Goal: Register for event/course

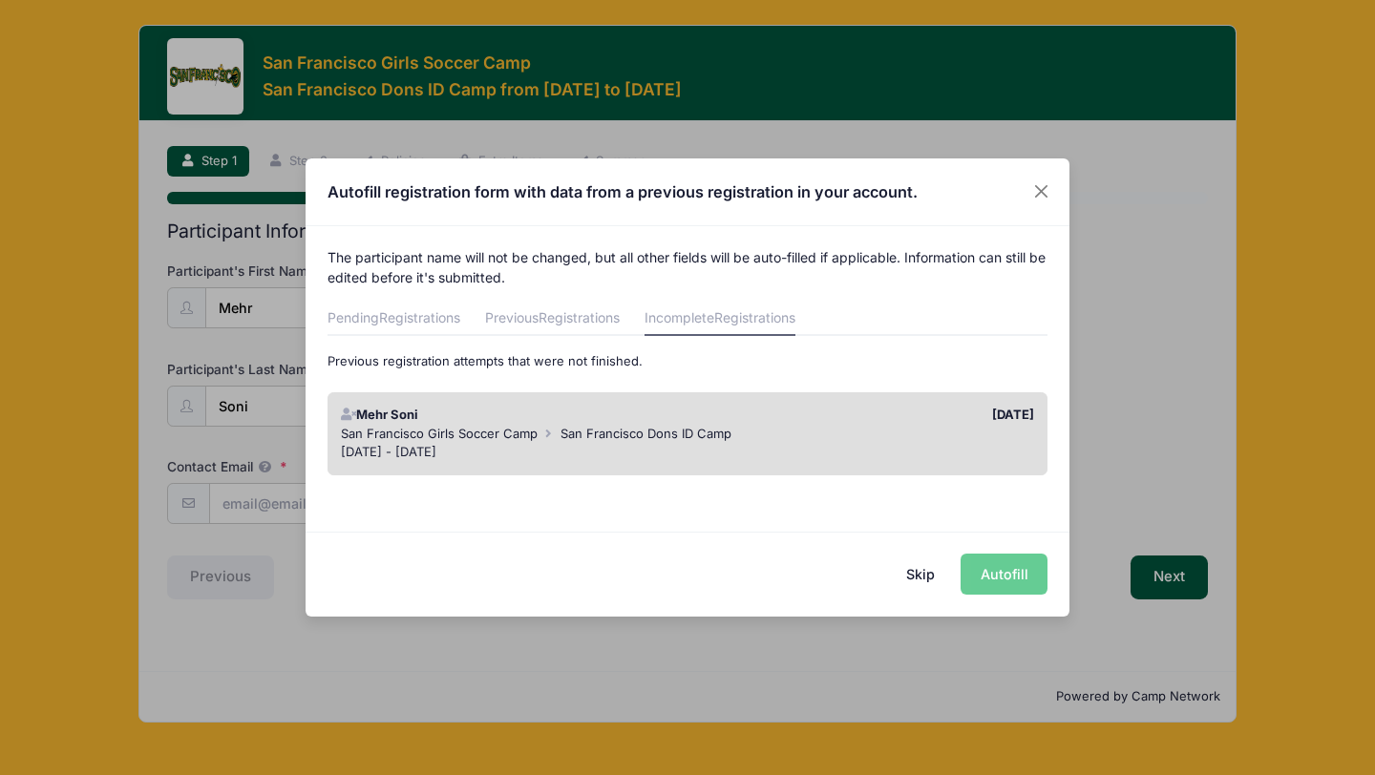
click at [954, 425] on div "San Francisco Girls Soccer Camp [GEOGRAPHIC_DATA]" at bounding box center [688, 434] width 694 height 19
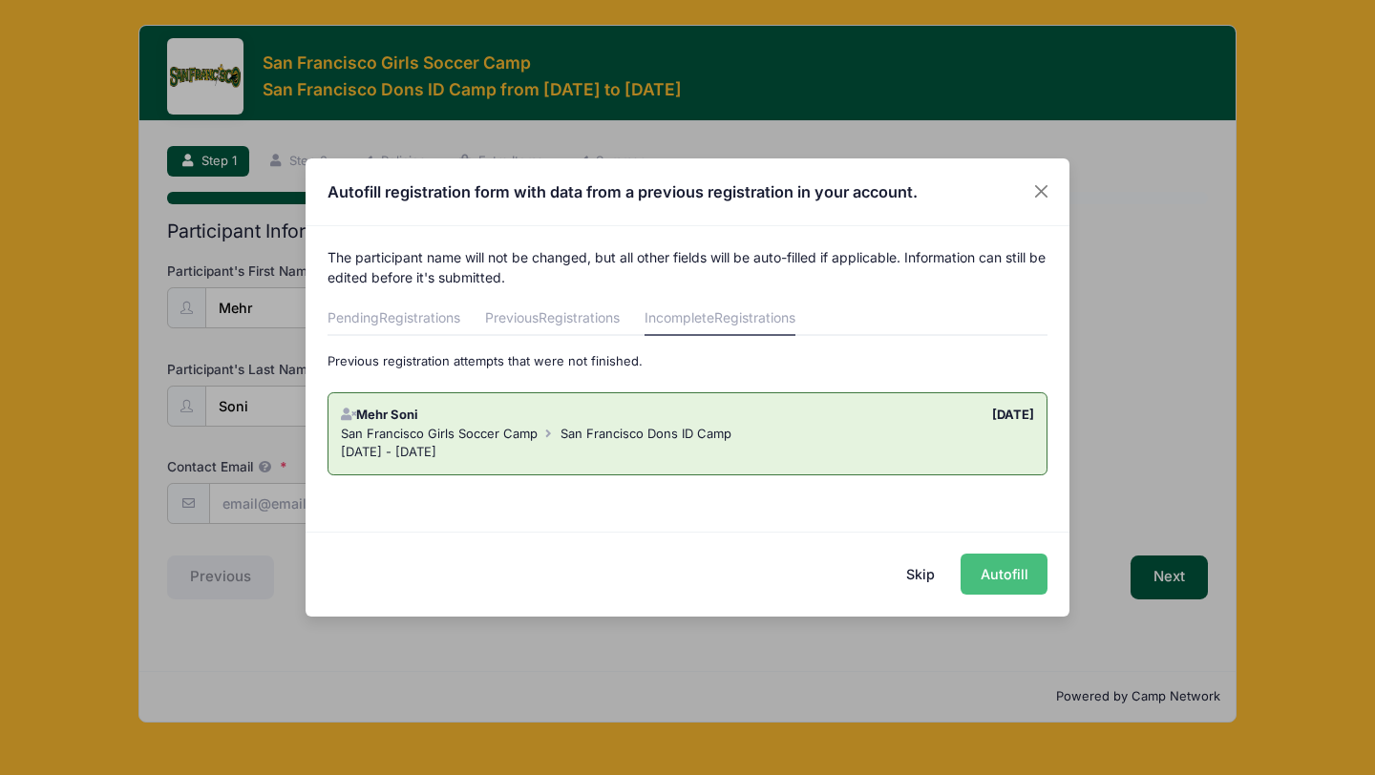
click at [999, 583] on button "Autofill" at bounding box center [1003, 574] width 87 height 41
type input "[EMAIL_ADDRESS][DOMAIN_NAME]"
type input "4255985930"
type input "2027"
select select "GK"
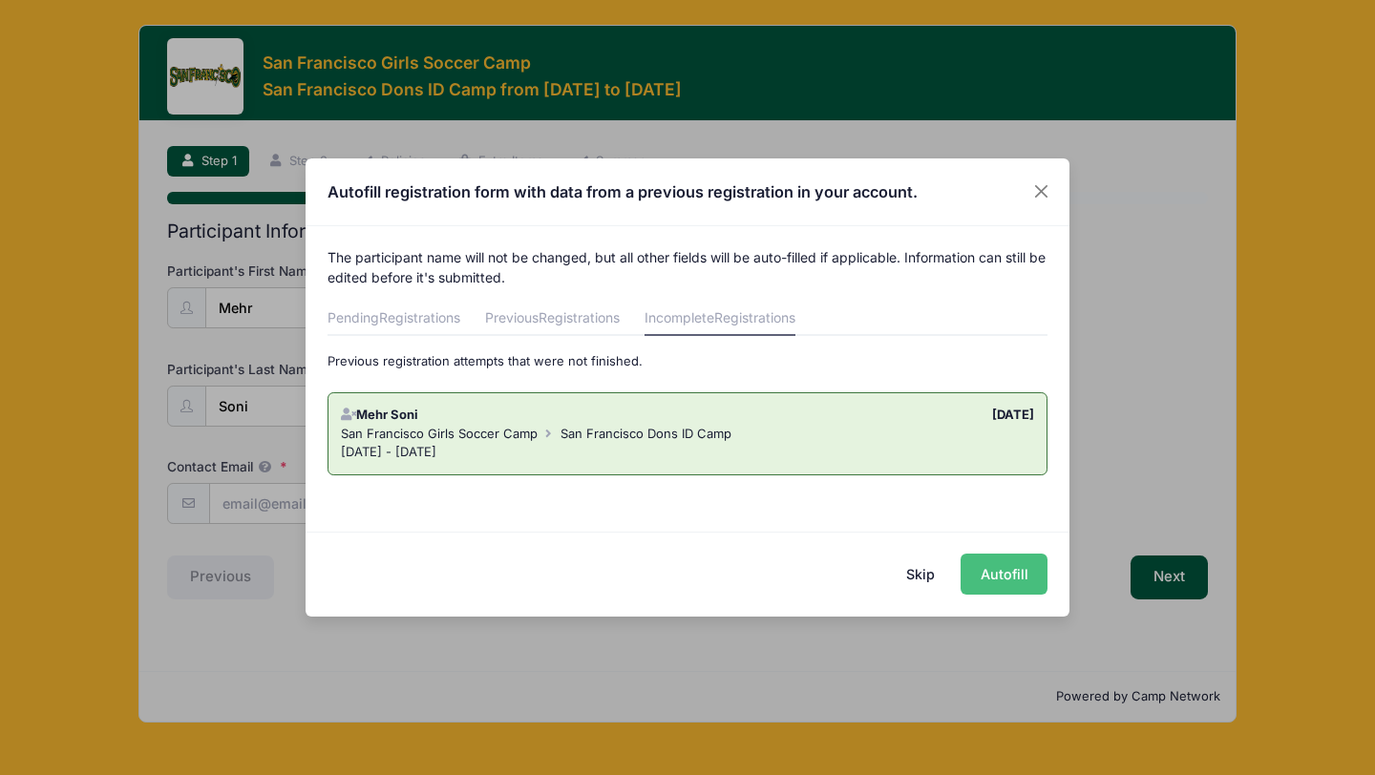
select select "GK"
type input "Crossfire ENCL-RL G09"
type input "[DATE]"
type input "[PERSON_NAME]"
select select "WA"
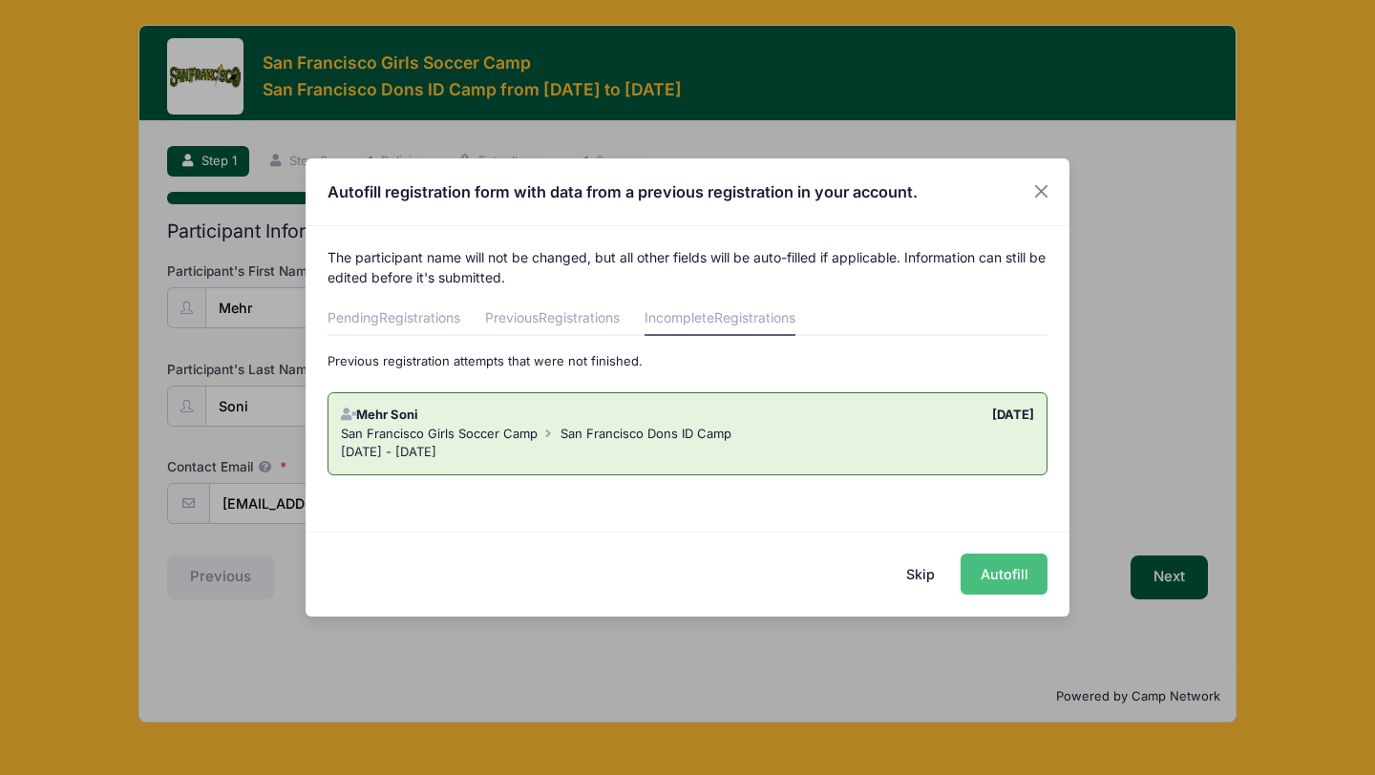
type input "Mehr Soni"
type input "4253012255"
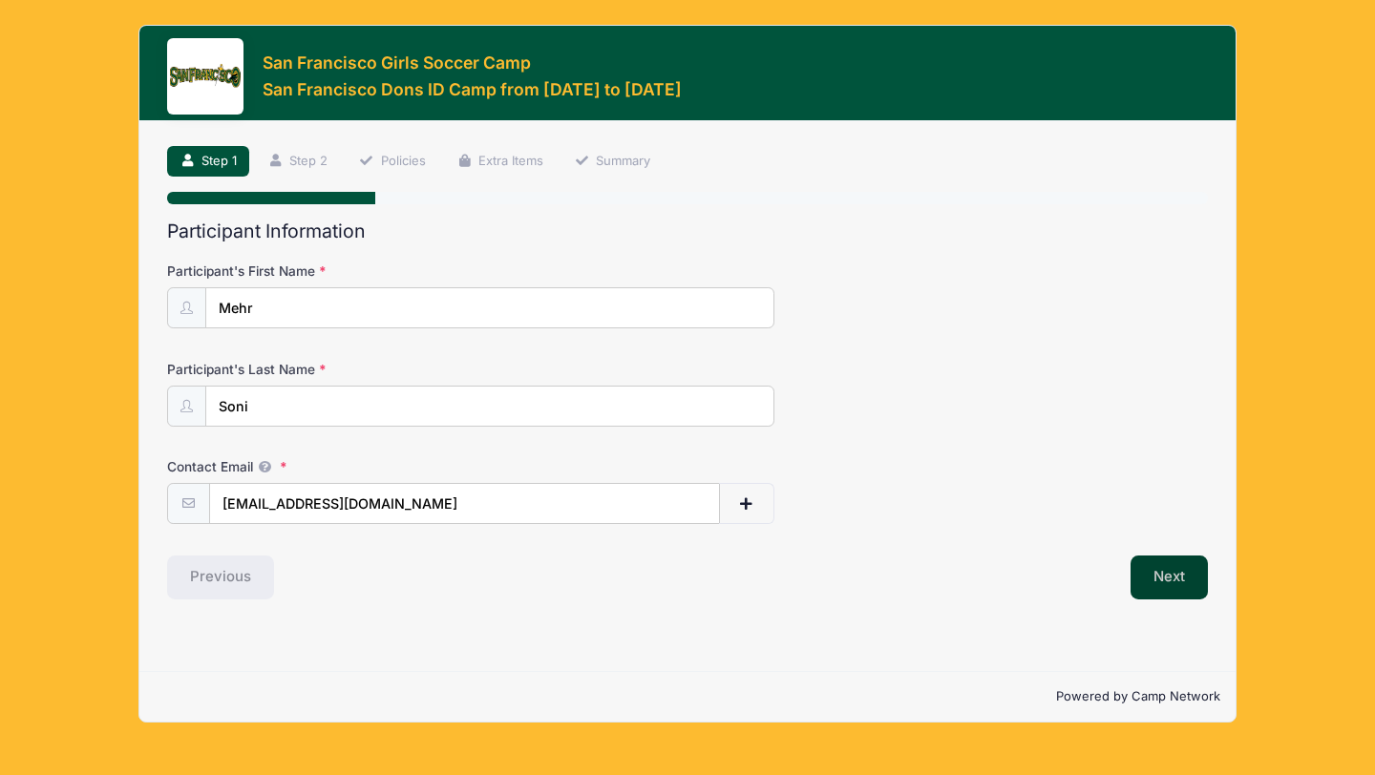
click at [1152, 582] on button "Next" at bounding box center [1168, 578] width 77 height 44
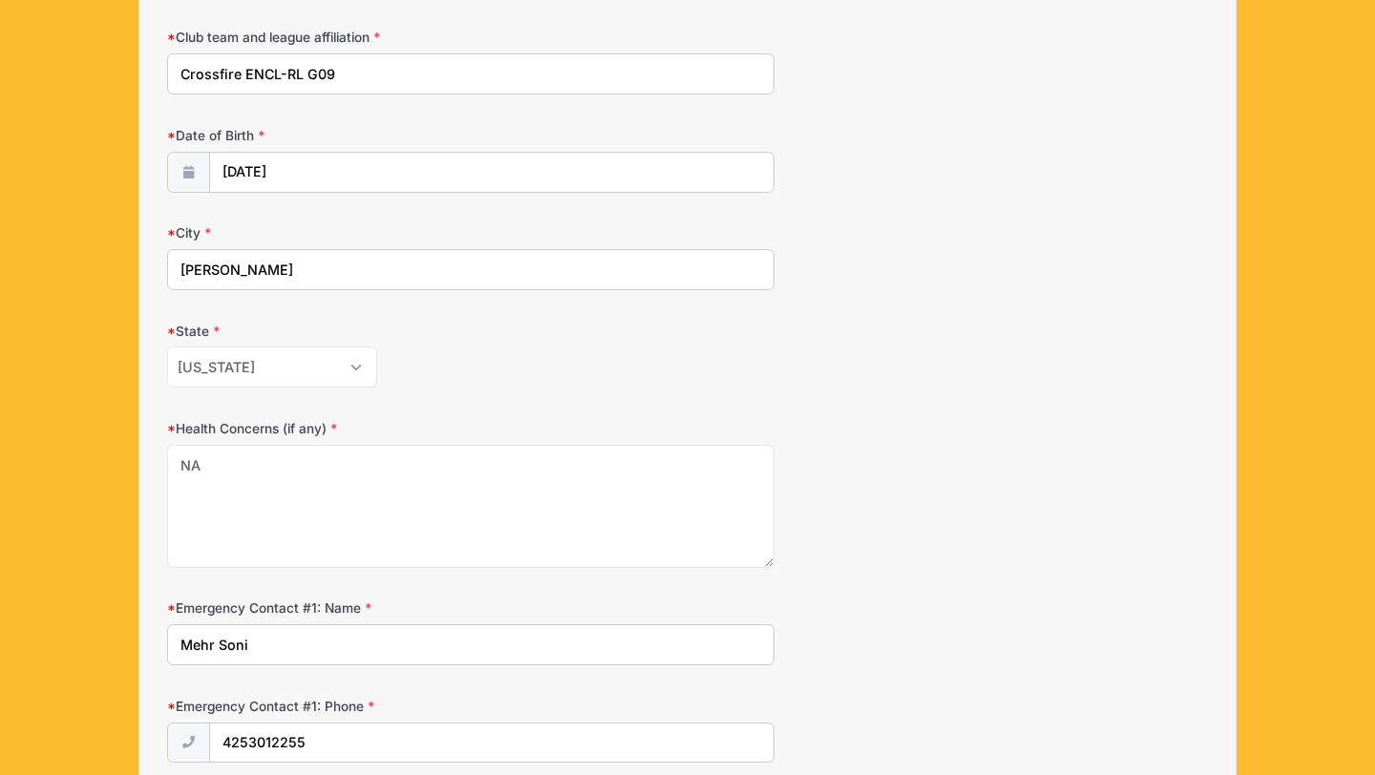
scroll to position [822, 0]
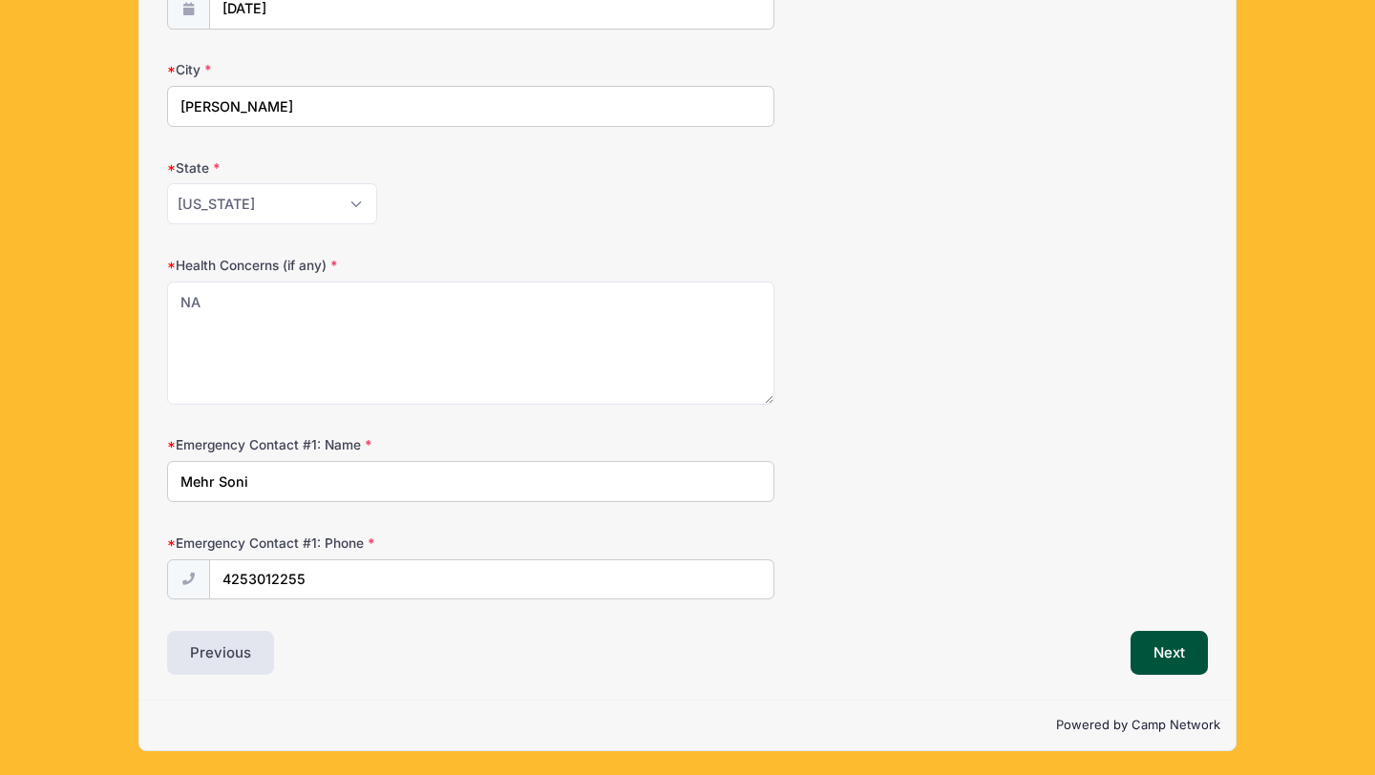
click at [1126, 642] on div "Next" at bounding box center [952, 653] width 530 height 44
click at [1164, 653] on button "Next" at bounding box center [1168, 653] width 77 height 44
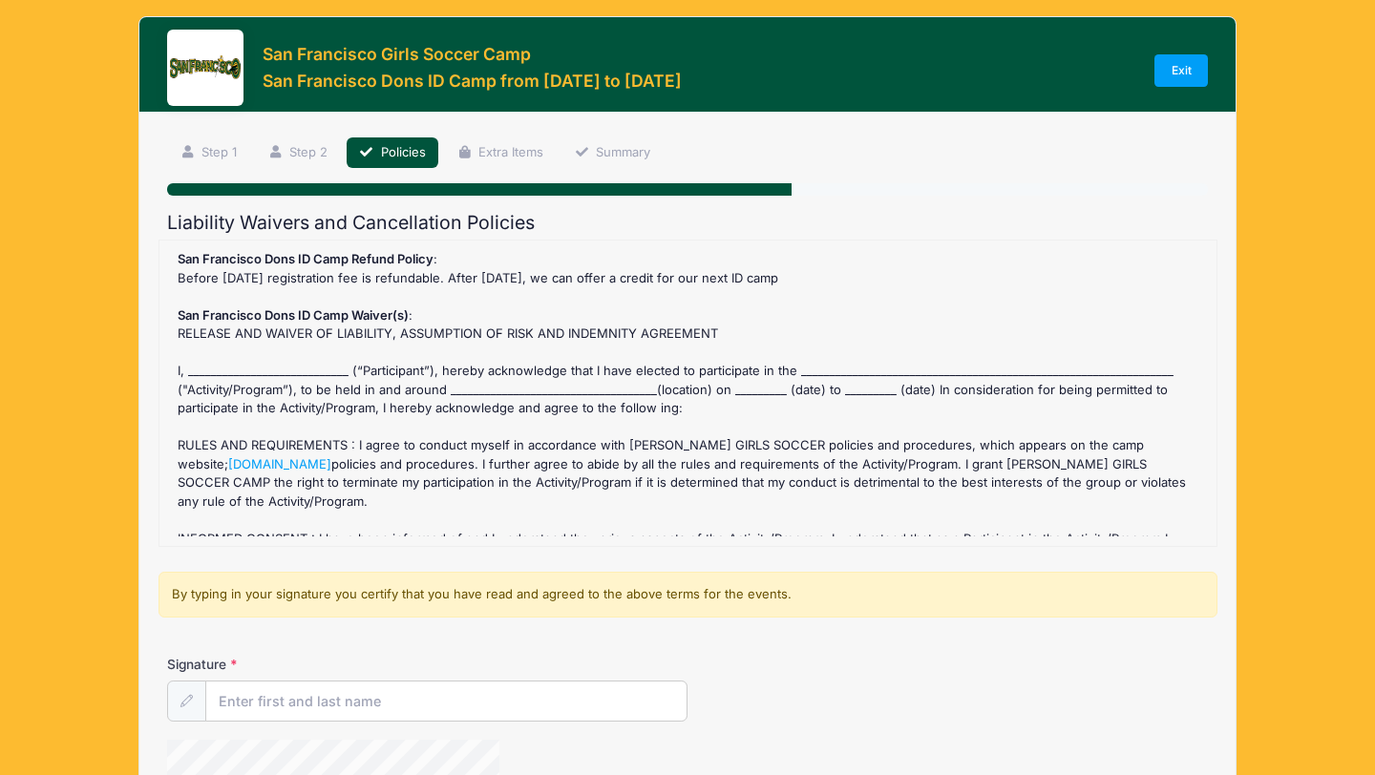
scroll to position [0, 0]
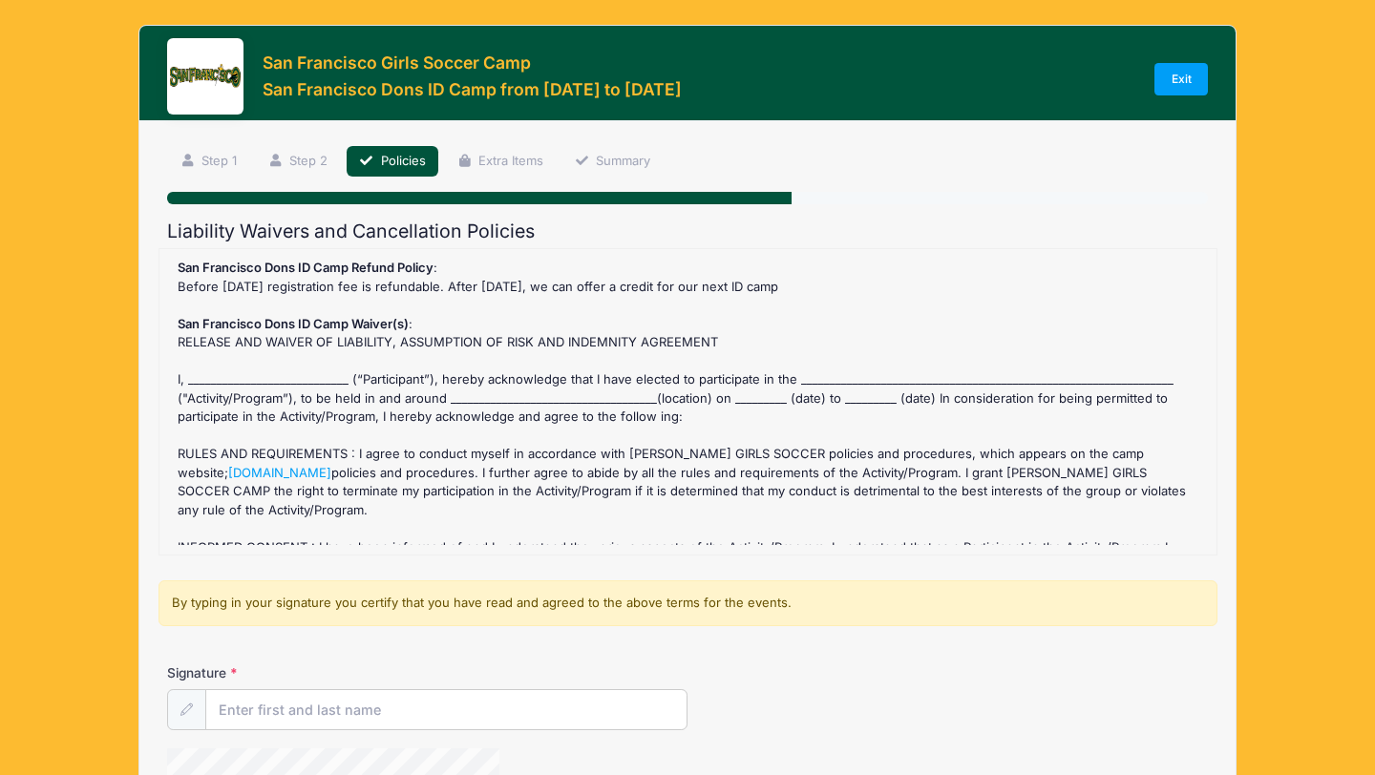
click at [213, 386] on div "San Francisco Dons ID Camp Refund Policy : Before [DATE] registration fee is re…" at bounding box center [688, 402] width 1038 height 286
click at [254, 696] on input "Signature" at bounding box center [446, 710] width 480 height 41
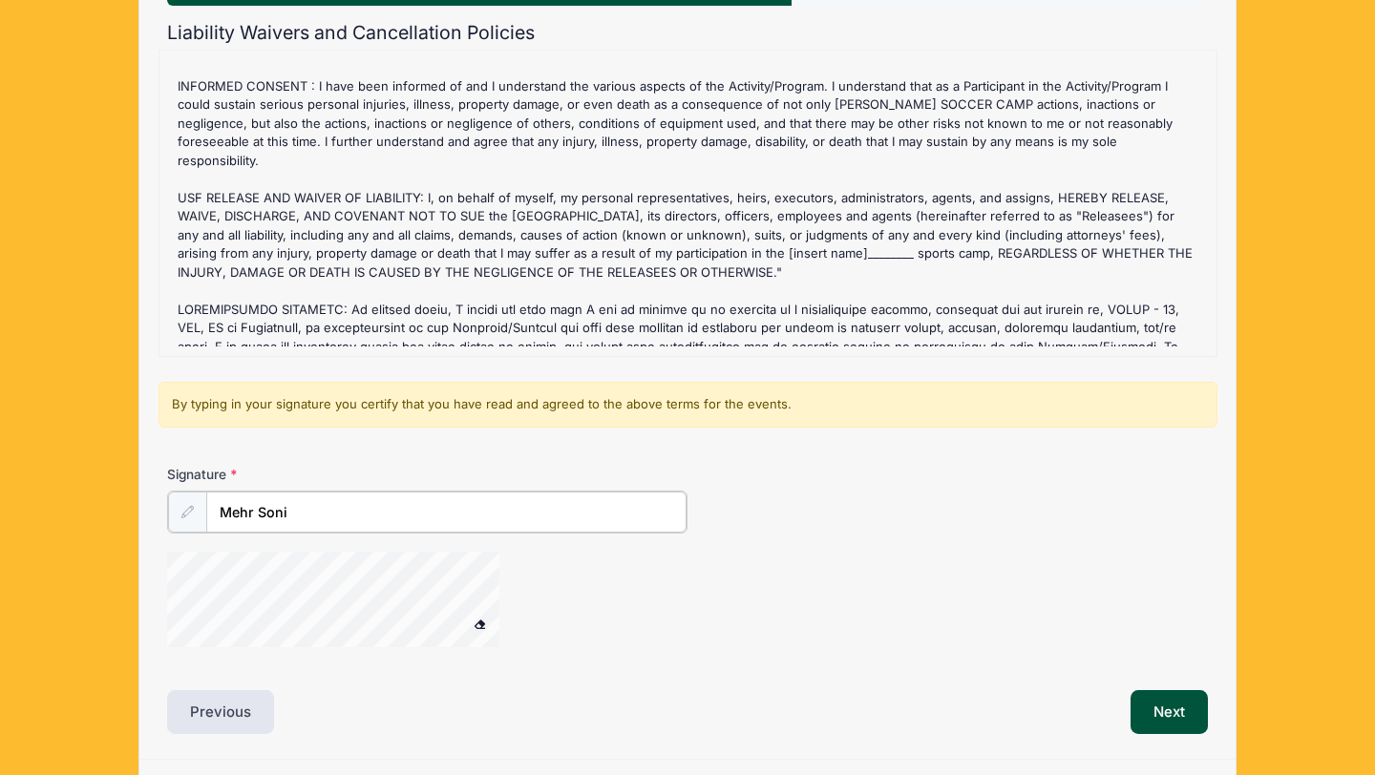
scroll to position [257, 0]
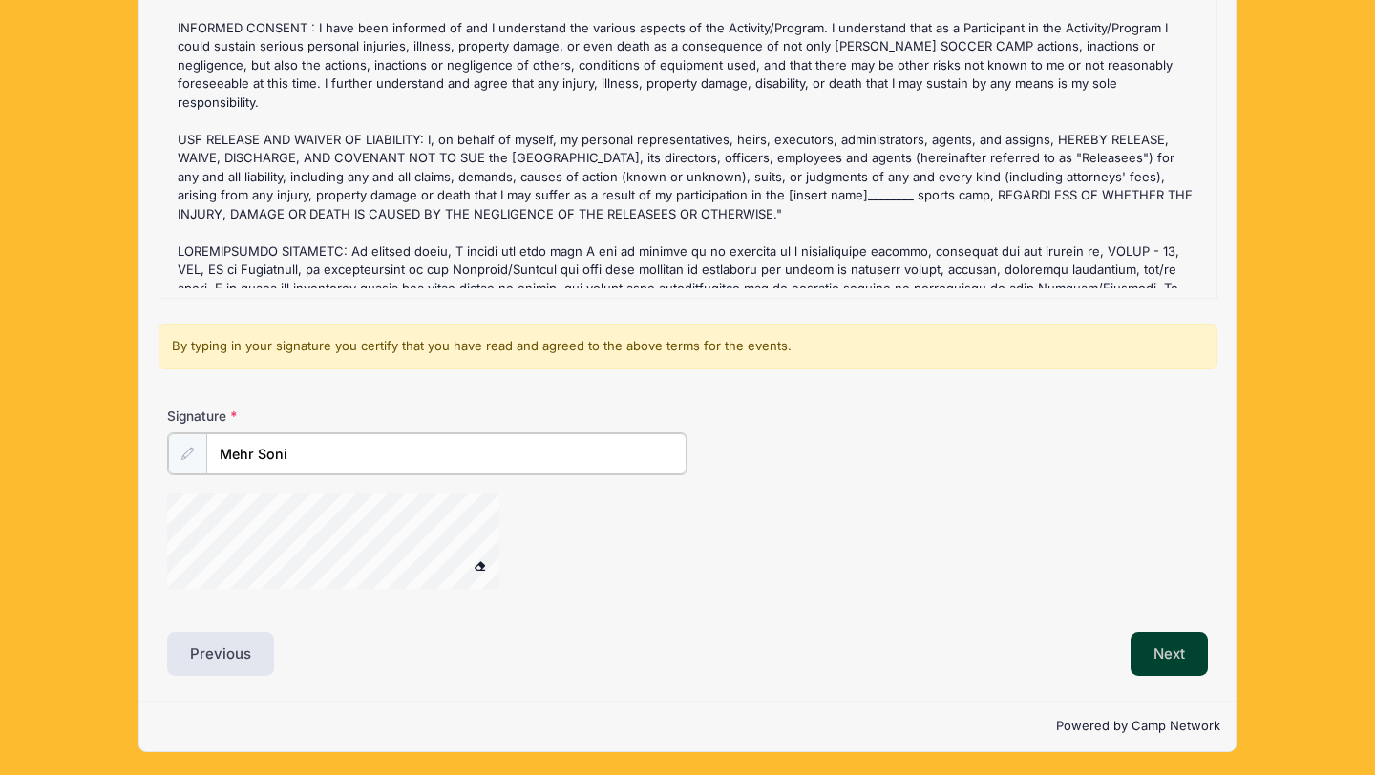
type input "Mehr Soni"
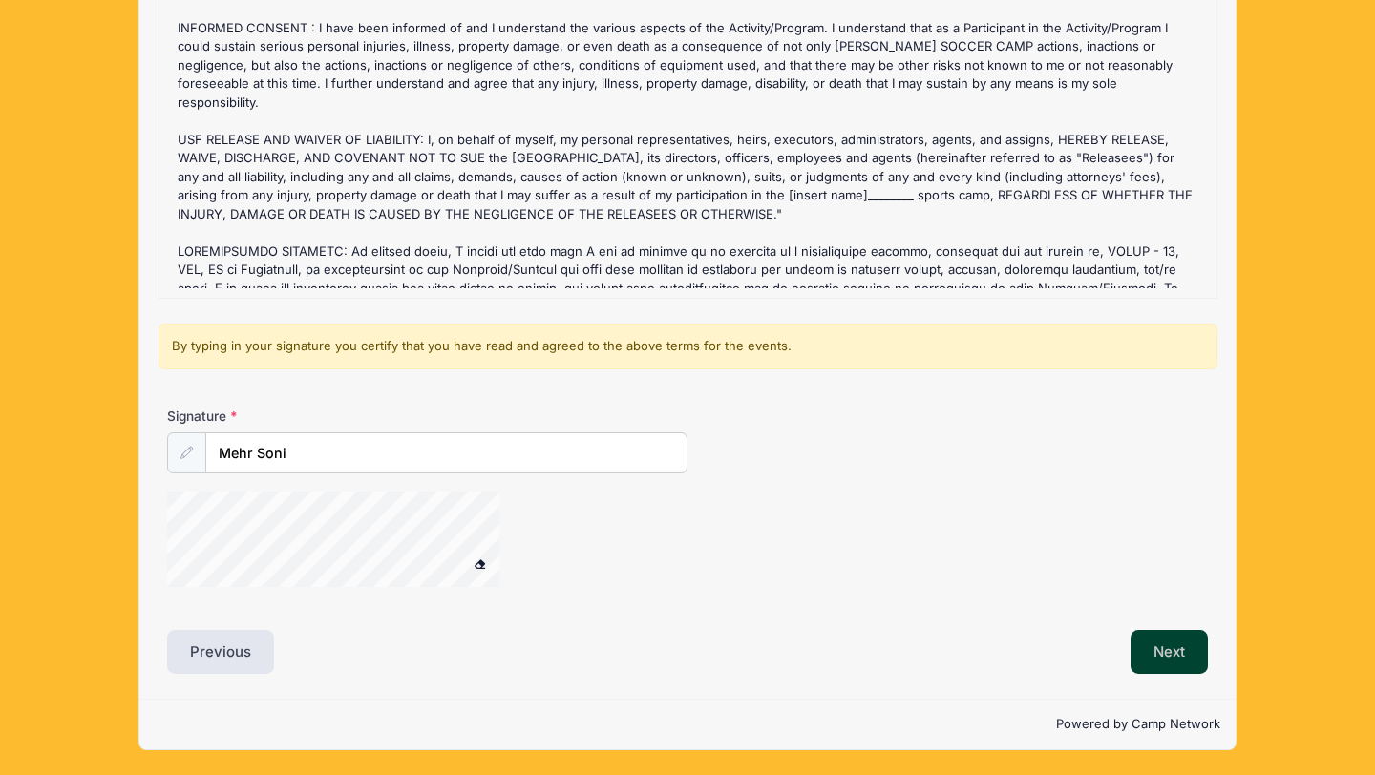
click at [1169, 648] on button "Next" at bounding box center [1168, 652] width 77 height 44
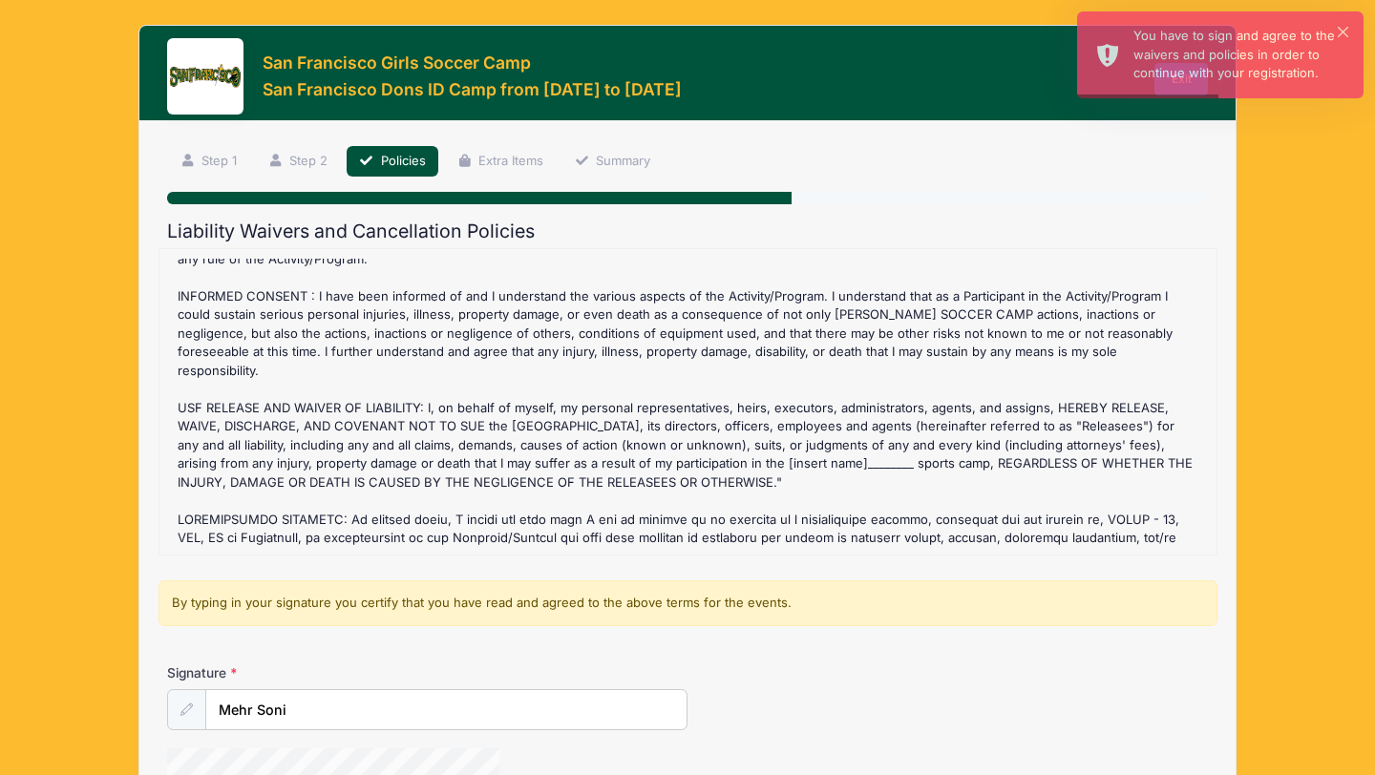
scroll to position [960, 0]
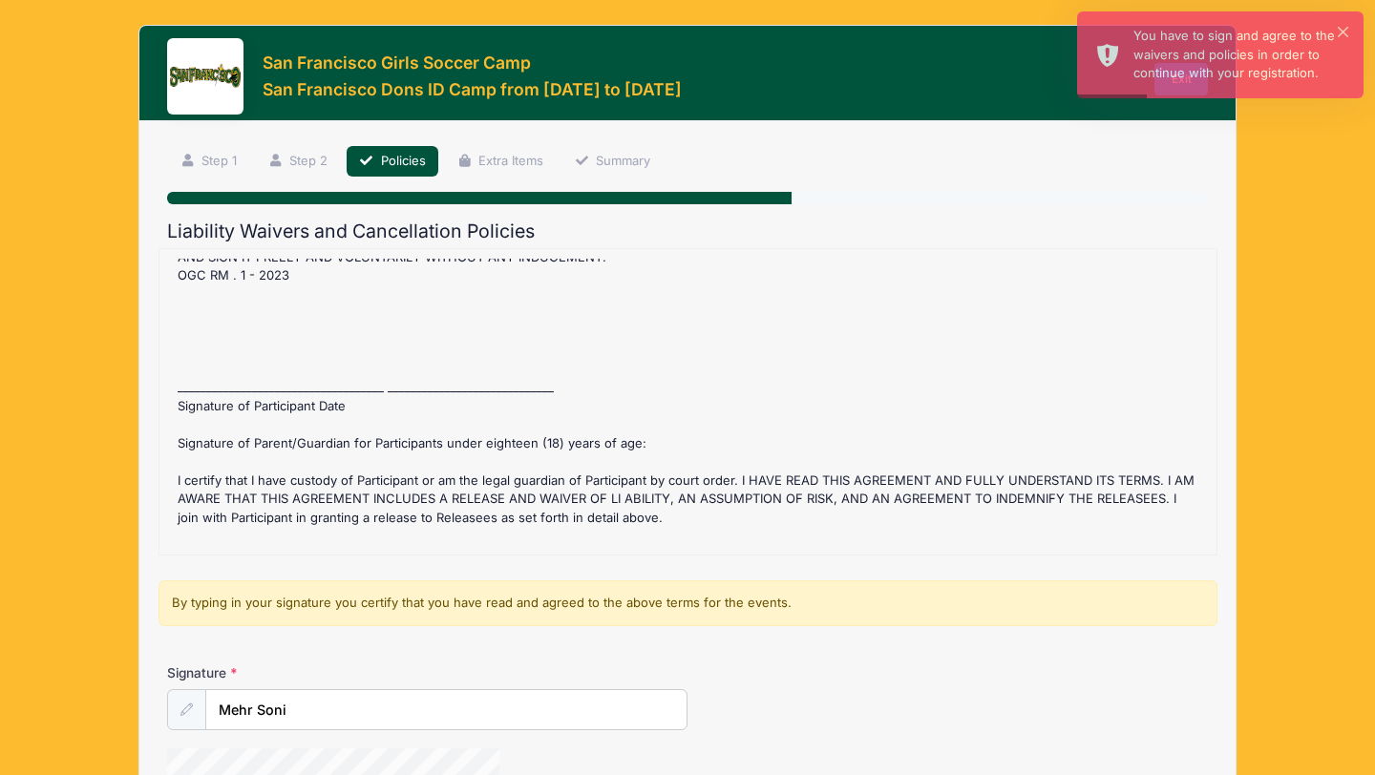
click at [299, 345] on div "San Francisco Dons ID Camp Refund Policy : Before [DATE] registration fee is re…" at bounding box center [688, 402] width 1038 height 286
click at [210, 328] on div "San Francisco Dons ID Camp Refund Policy : Before [DATE] registration fee is re…" at bounding box center [688, 402] width 1038 height 286
click at [209, 335] on div "San Francisco Dons ID Camp Refund Policy : Before [DATE] registration fee is re…" at bounding box center [688, 402] width 1038 height 286
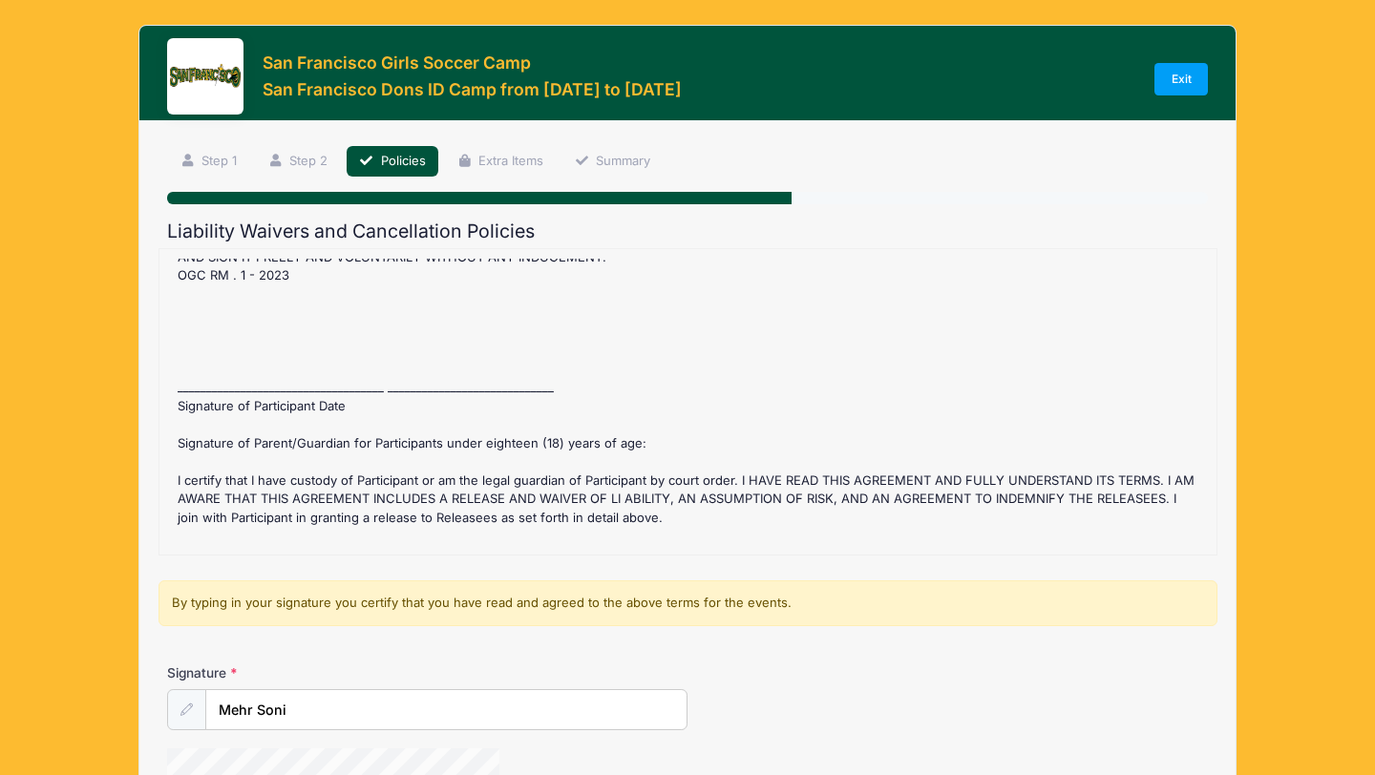
click at [193, 338] on div "San Francisco Dons ID Camp Refund Policy : Before [DATE] registration fee is re…" at bounding box center [688, 402] width 1038 height 286
click at [188, 338] on div "San Francisco Dons ID Camp Refund Policy : Before [DATE] registration fee is re…" at bounding box center [688, 402] width 1038 height 286
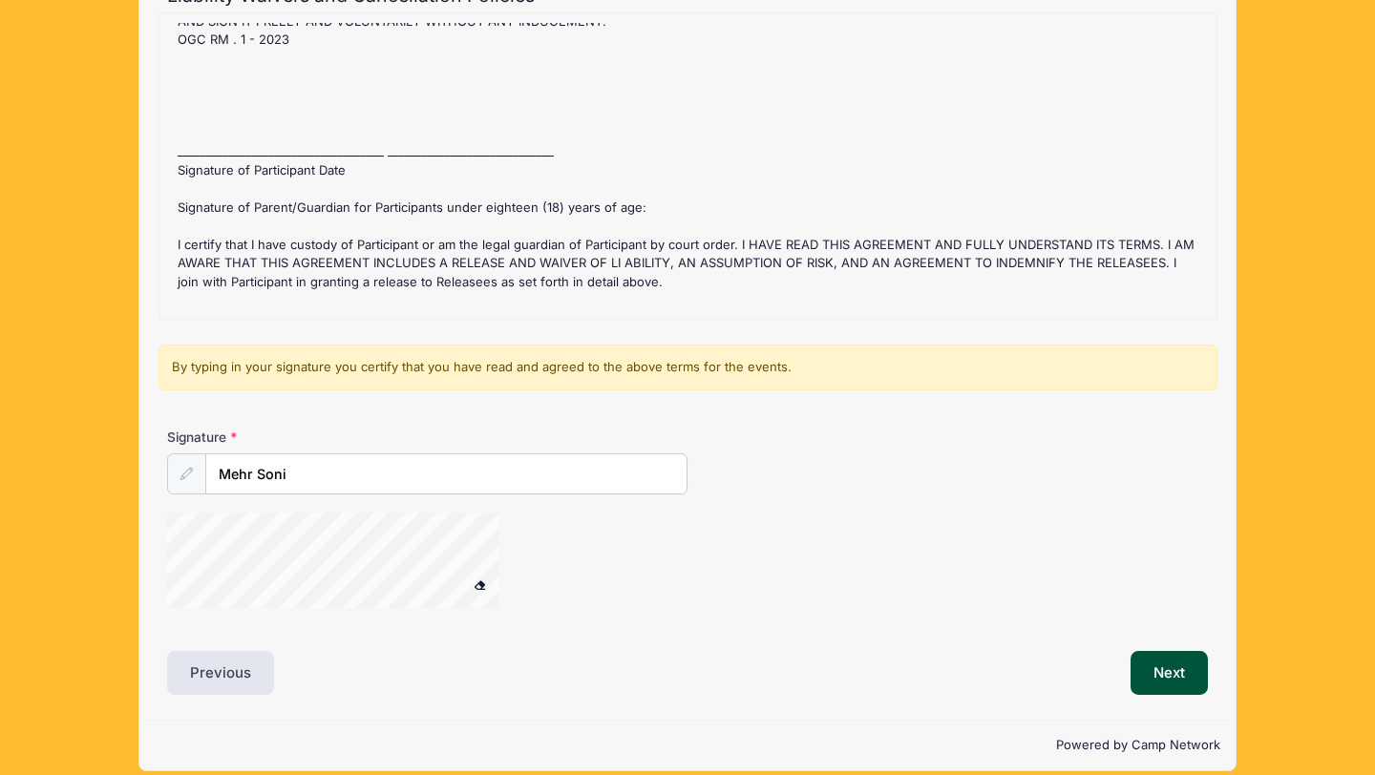
scroll to position [255, 0]
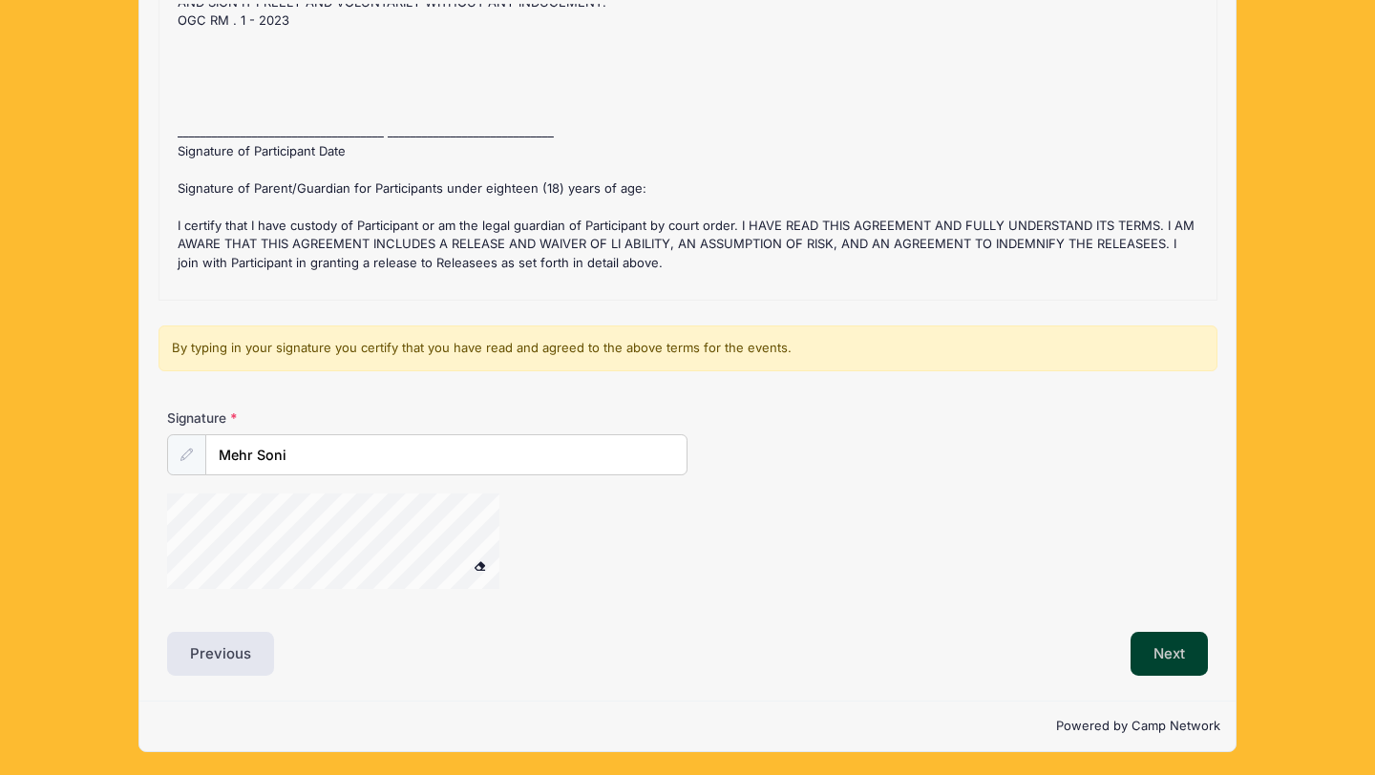
click at [1178, 651] on button "Next" at bounding box center [1168, 654] width 77 height 44
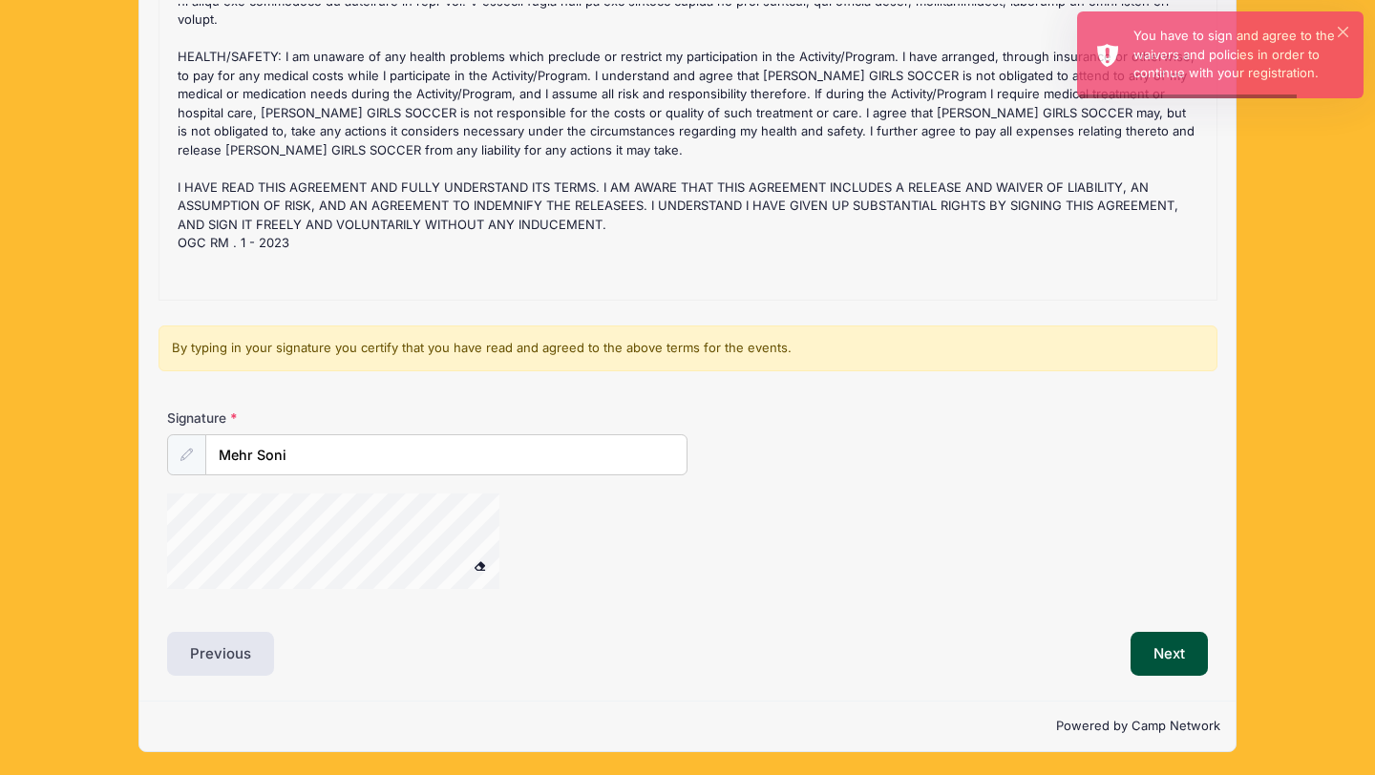
scroll to position [960, 0]
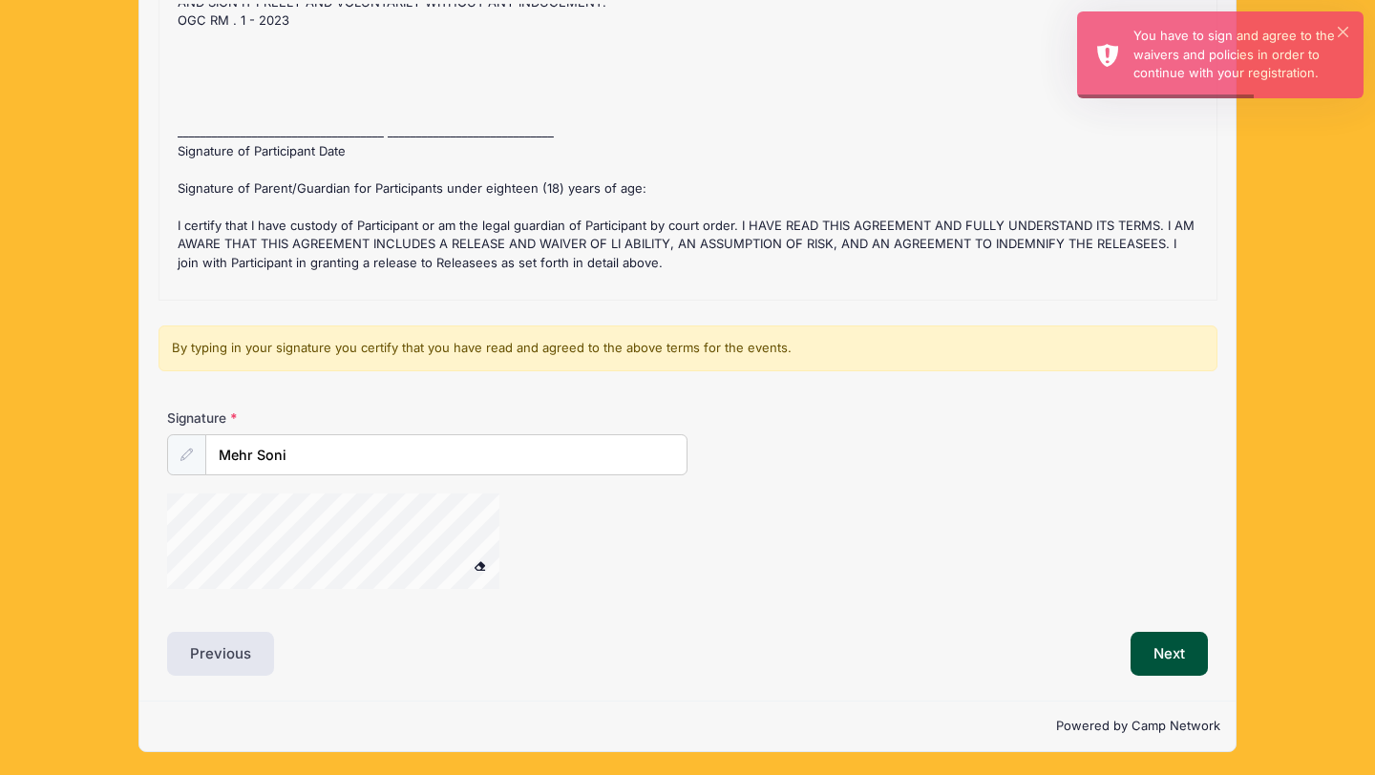
click at [413, 264] on div "San Francisco Dons ID Camp Refund Policy : Before [DATE] registration fee is re…" at bounding box center [688, 147] width 1038 height 286
click at [305, 255] on div "San Francisco Dons ID Camp Refund Policy : Before [DATE] registration fee is re…" at bounding box center [688, 147] width 1038 height 286
click at [286, 255] on div "San Francisco Dons ID Camp Refund Policy : Before [DATE] registration fee is re…" at bounding box center [688, 147] width 1038 height 286
click at [382, 255] on div "San Francisco Dons ID Camp Refund Policy : Before [DATE] registration fee is re…" at bounding box center [688, 147] width 1038 height 286
click at [404, 259] on div "San Francisco Dons ID Camp Refund Policy : Before [DATE] registration fee is re…" at bounding box center [688, 147] width 1038 height 286
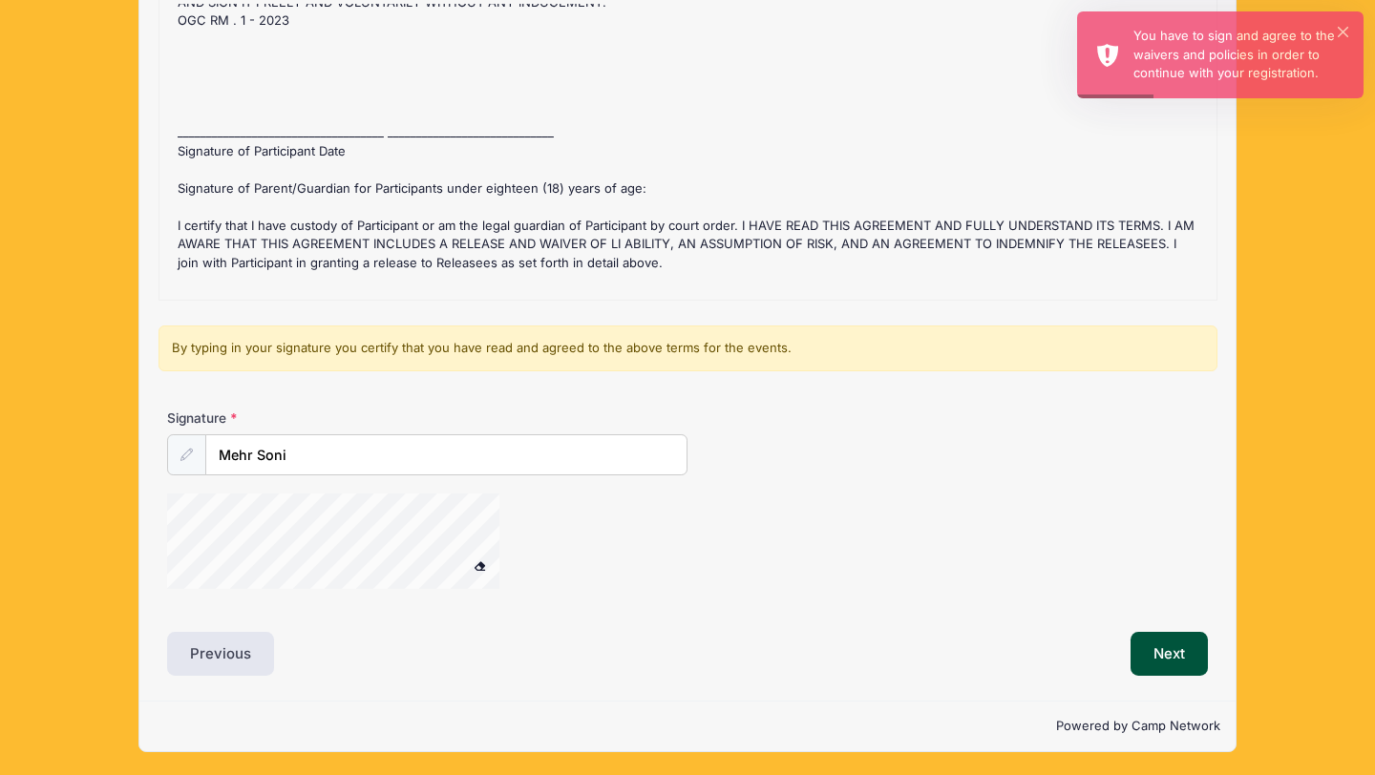
click at [404, 259] on div "San Francisco Dons ID Camp Refund Policy : Before [DATE] registration fee is re…" at bounding box center [688, 147] width 1038 height 286
click at [396, 219] on div "San Francisco Dons ID Camp Refund Policy : Before [DATE] registration fee is re…" at bounding box center [688, 147] width 1038 height 286
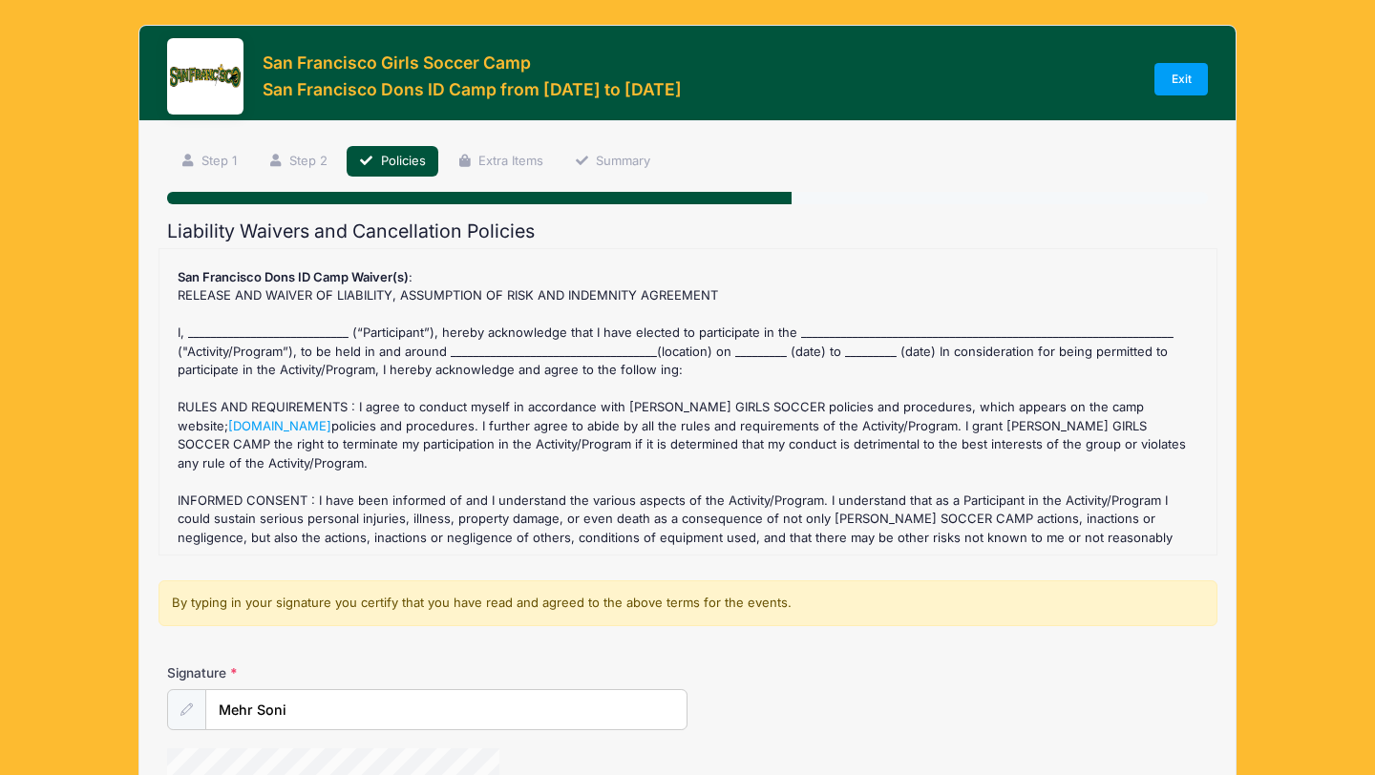
scroll to position [0, 0]
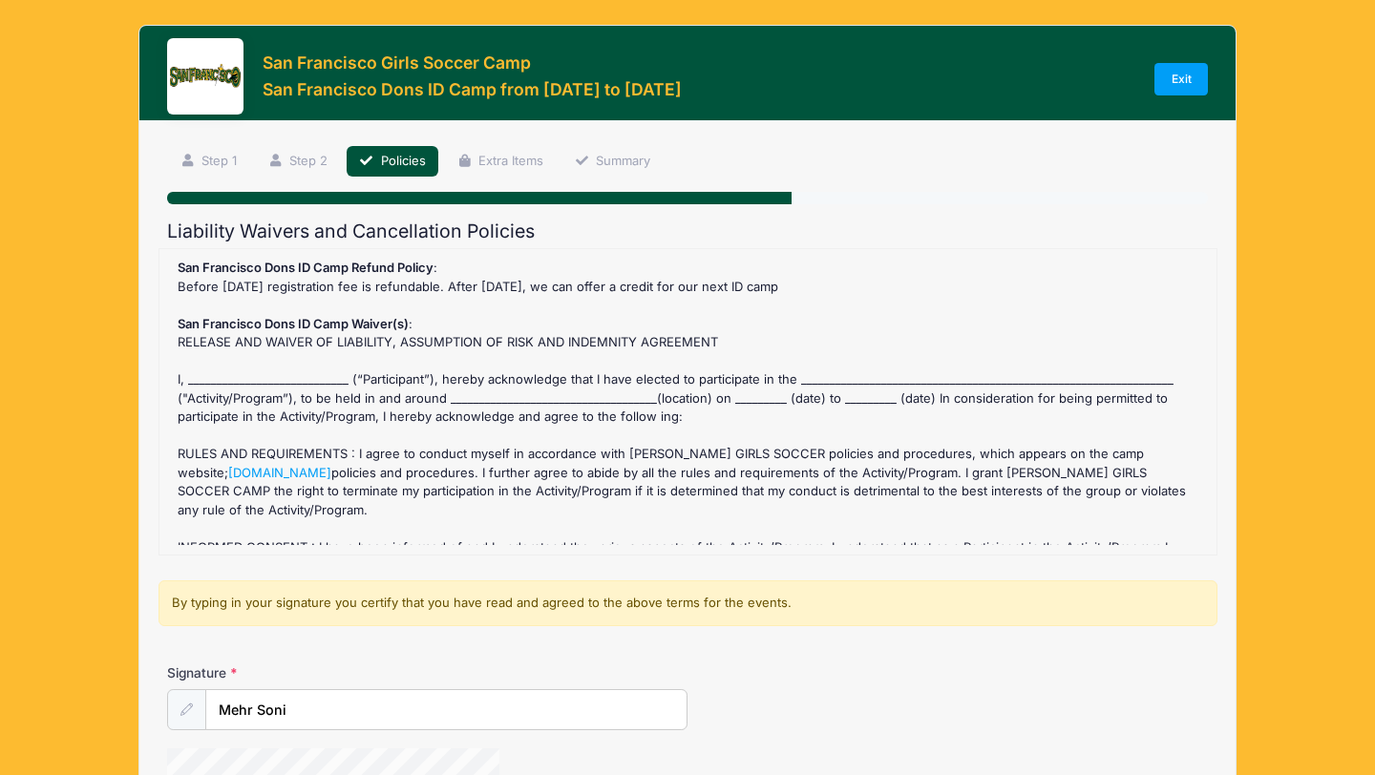
click at [259, 356] on div "San Francisco Dons ID Camp Refund Policy : Before [DATE] registration fee is re…" at bounding box center [688, 402] width 1038 height 286
click at [259, 369] on div "San Francisco Dons ID Camp Refund Policy : Before [DATE] registration fee is re…" at bounding box center [688, 402] width 1038 height 286
click at [257, 374] on div "San Francisco Dons ID Camp Refund Policy : Before [DATE] registration fee is re…" at bounding box center [688, 402] width 1038 height 286
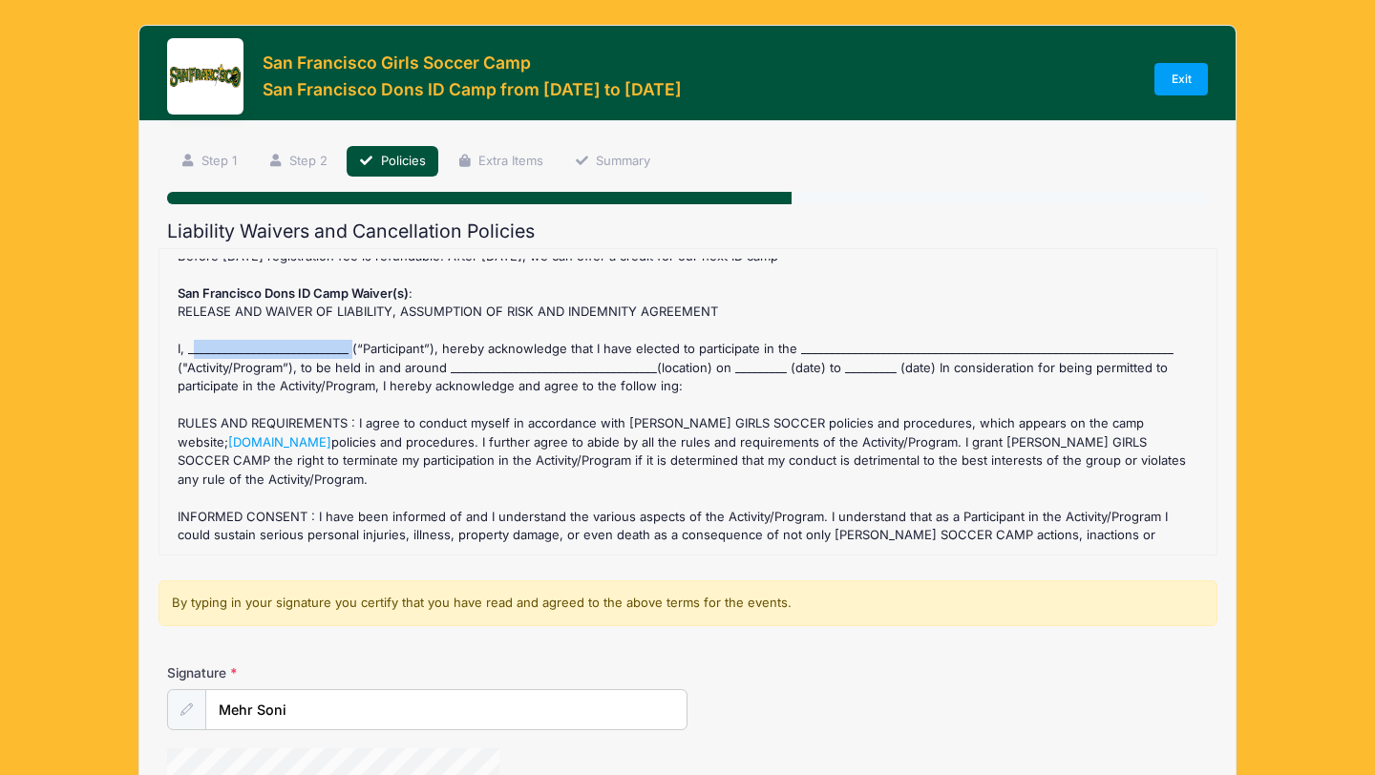
scroll to position [34, 0]
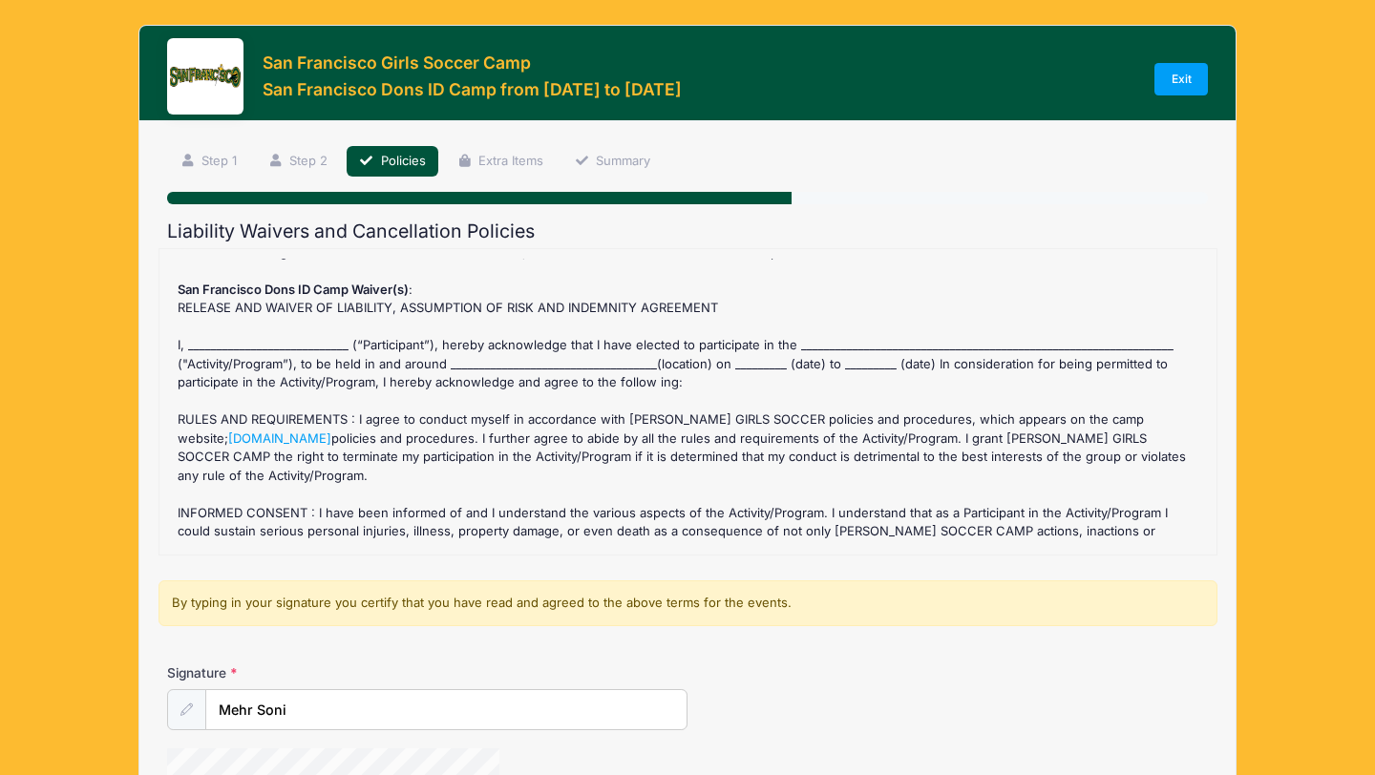
click at [308, 448] on div "San Francisco Dons ID Camp Refund Policy : Before [DATE] registration fee is re…" at bounding box center [688, 402] width 1038 height 286
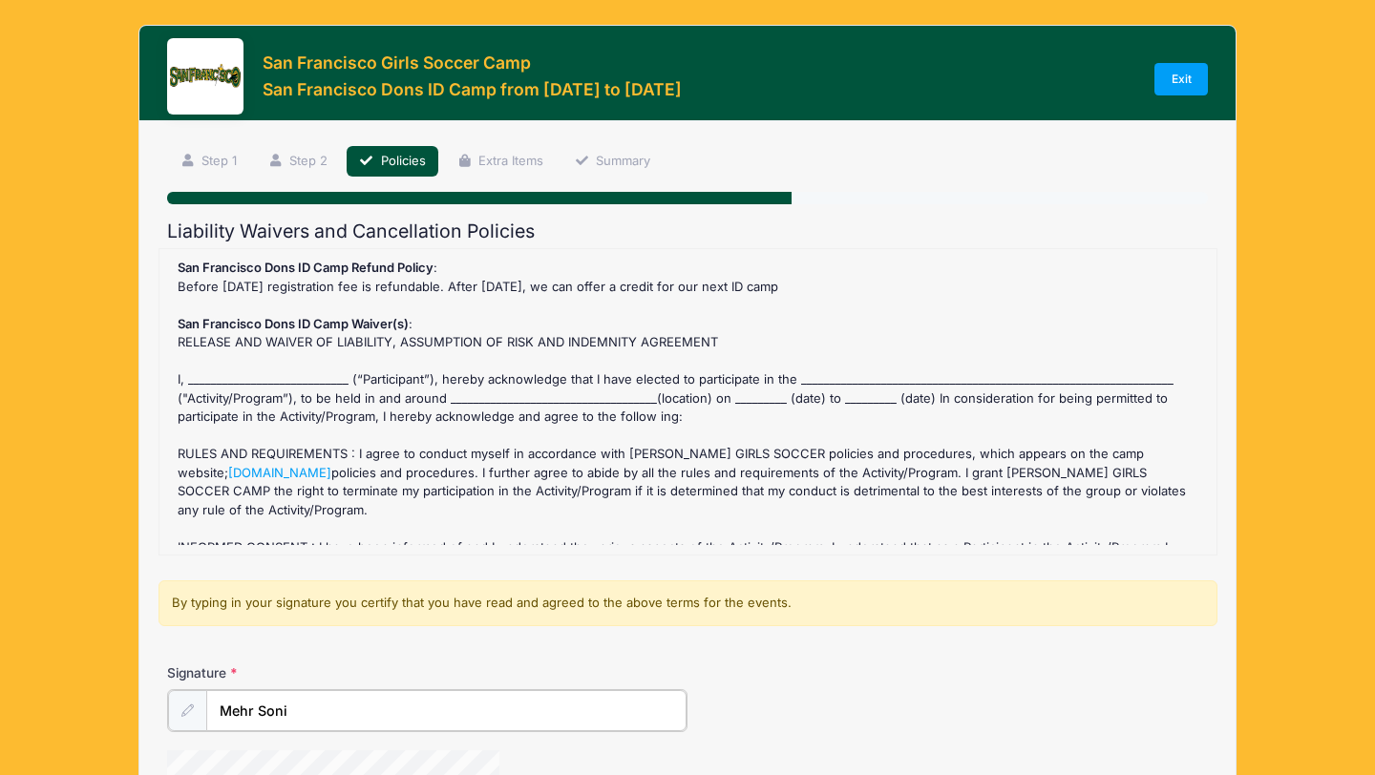
click at [310, 705] on input "Mehr Soni" at bounding box center [446, 710] width 480 height 41
drag, startPoint x: 306, startPoint y: 717, endPoint x: 160, endPoint y: 717, distance: 146.1
click at [160, 717] on div "Signature Mehr Soni" at bounding box center [687, 763] width 1059 height 200
type input "Mehr Soni"
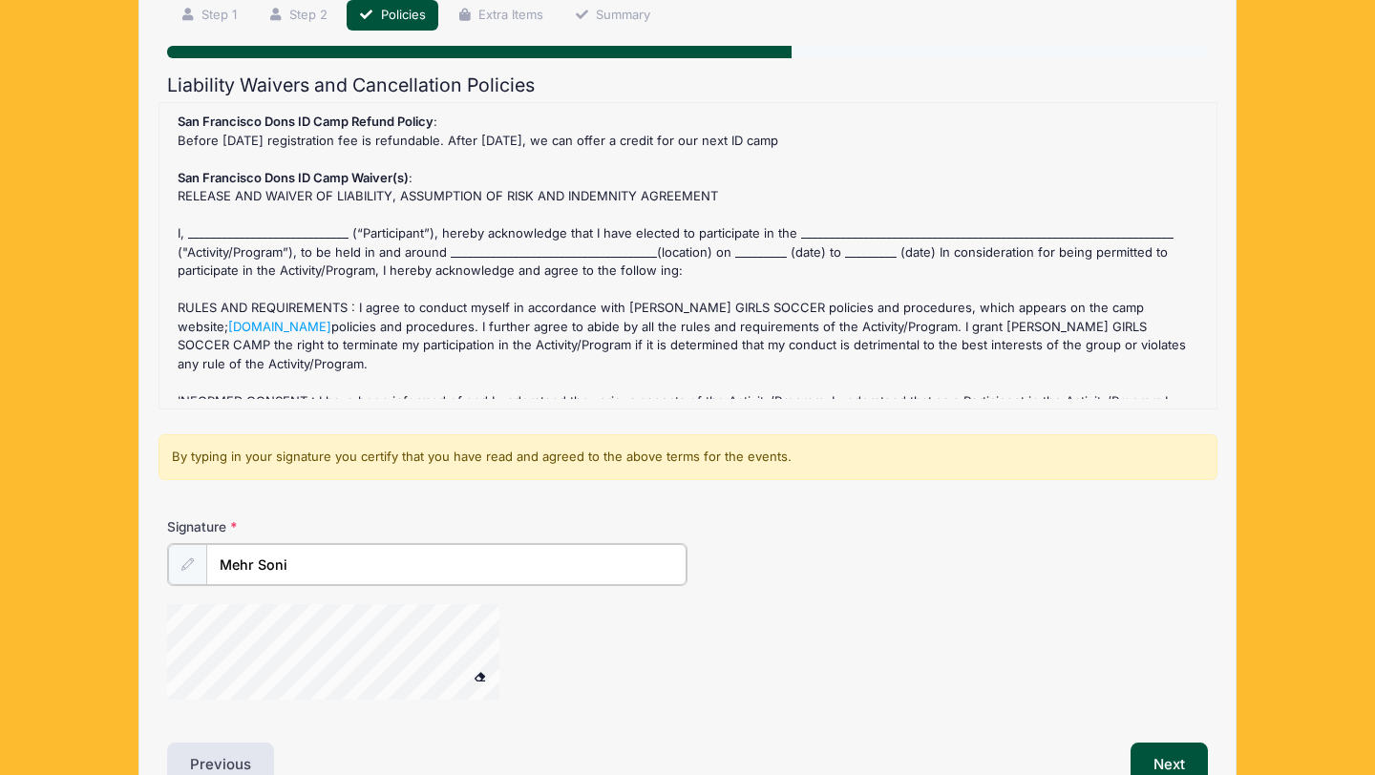
scroll to position [148, 0]
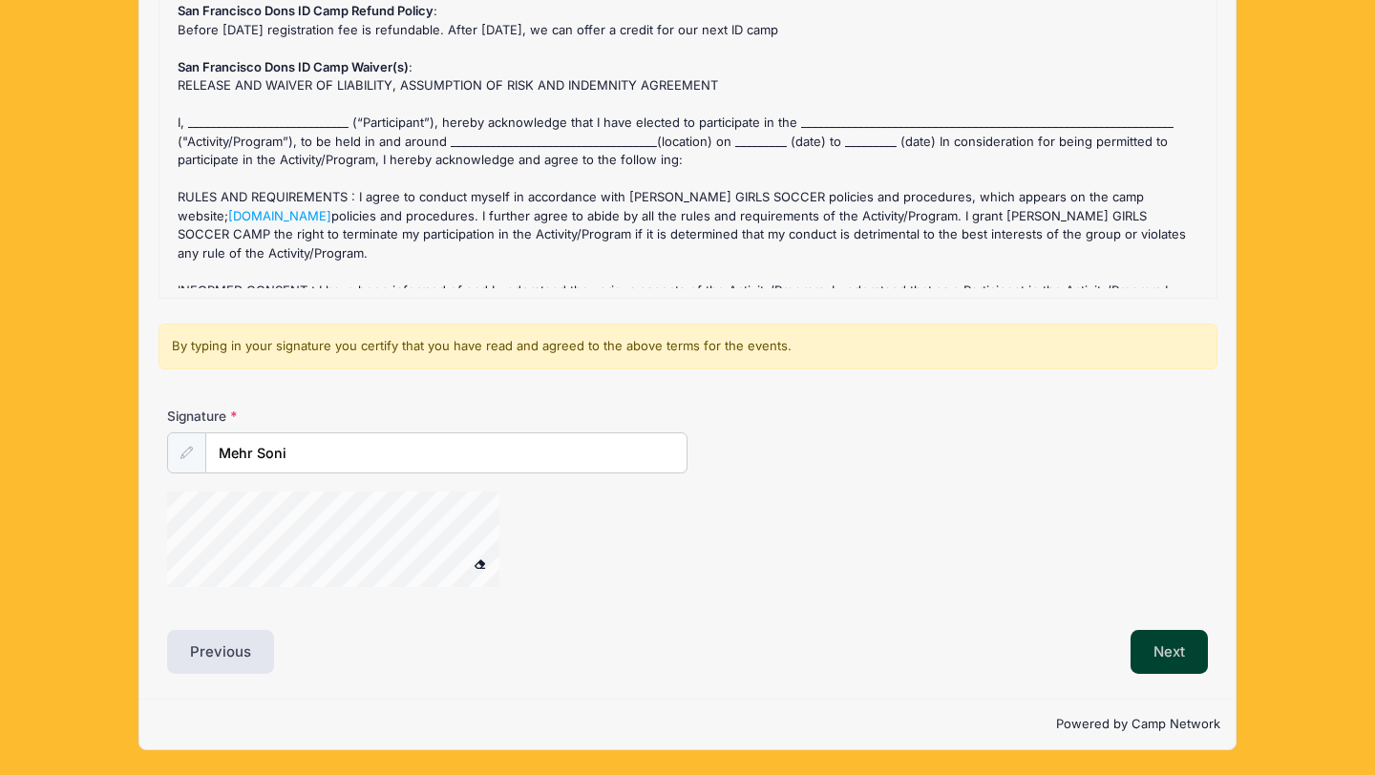
click at [1168, 660] on button "Next" at bounding box center [1168, 652] width 77 height 44
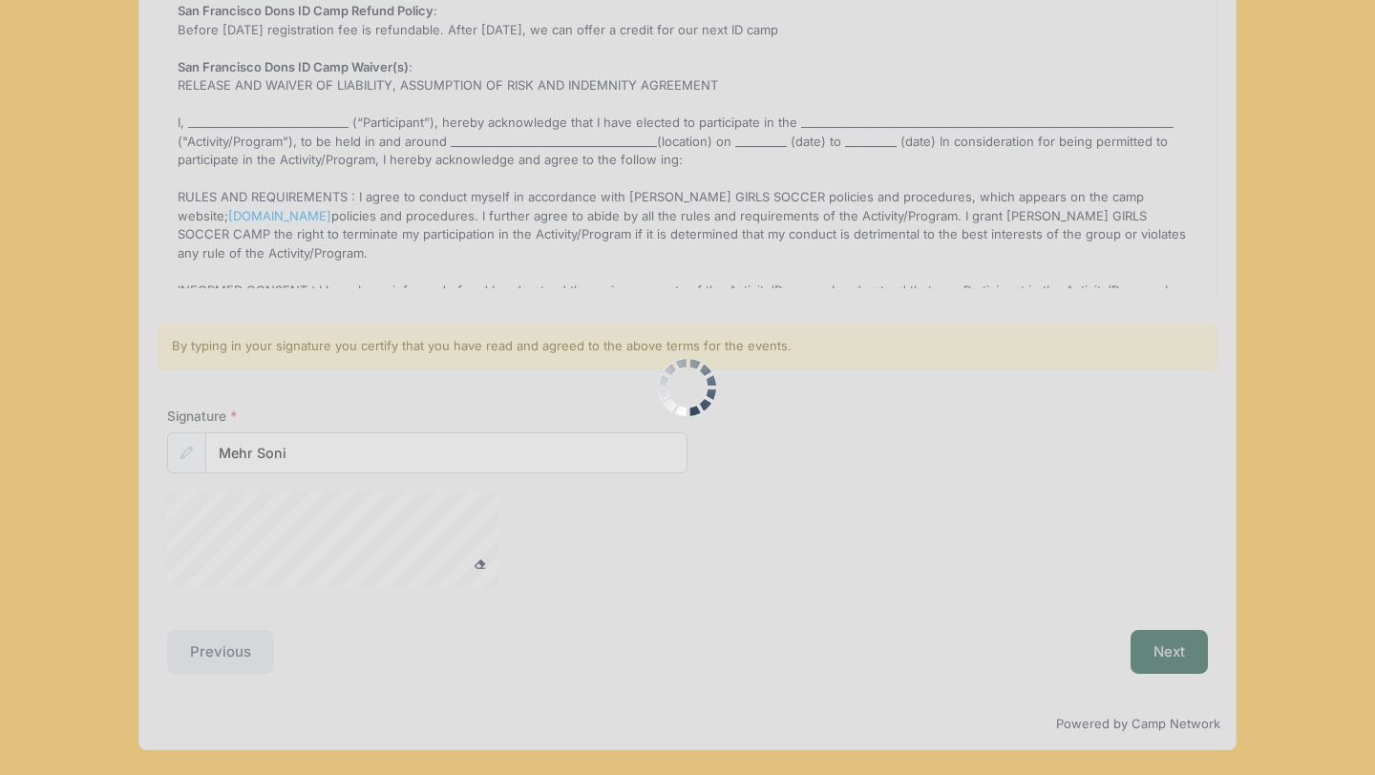
scroll to position [255, 0]
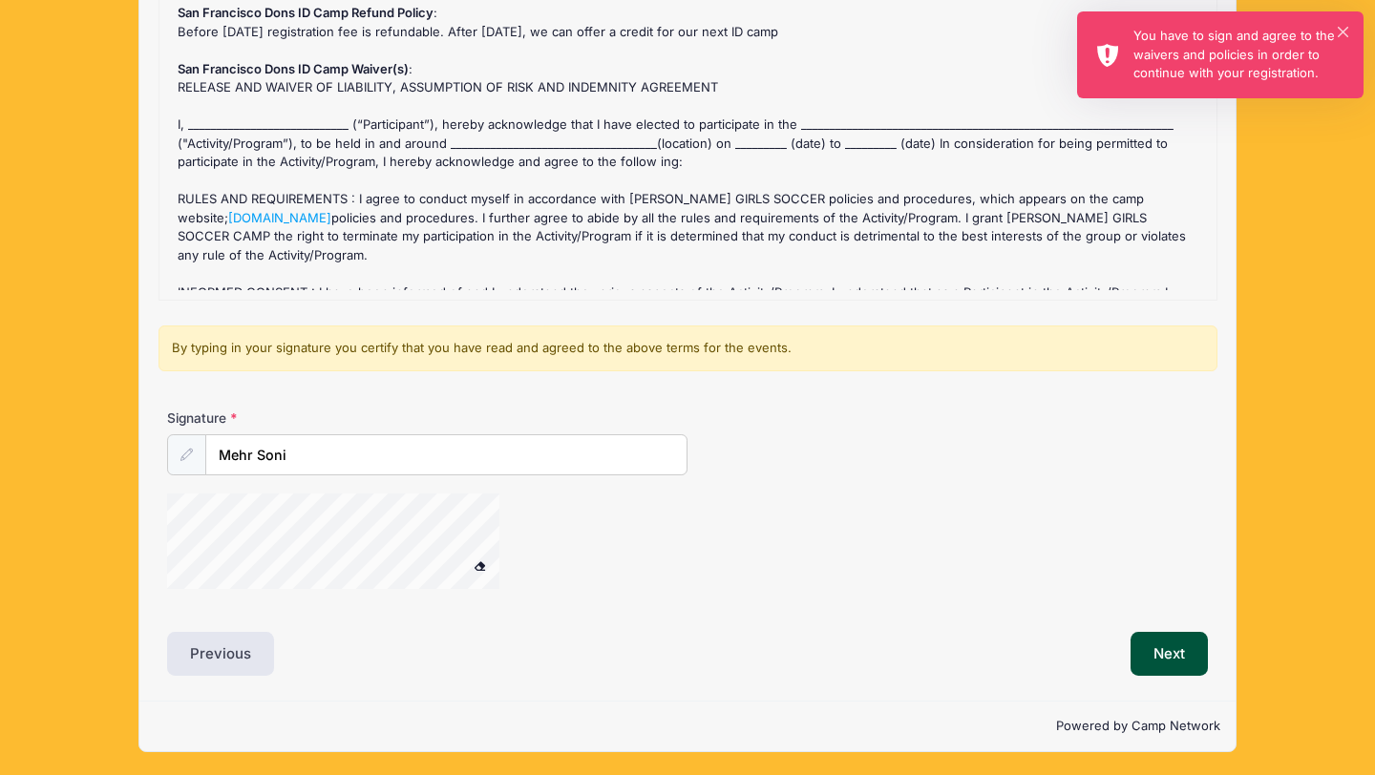
click at [1236, 64] on div "You have to sign and agree to the waivers and policies in order to continue wit…" at bounding box center [1240, 55] width 215 height 56
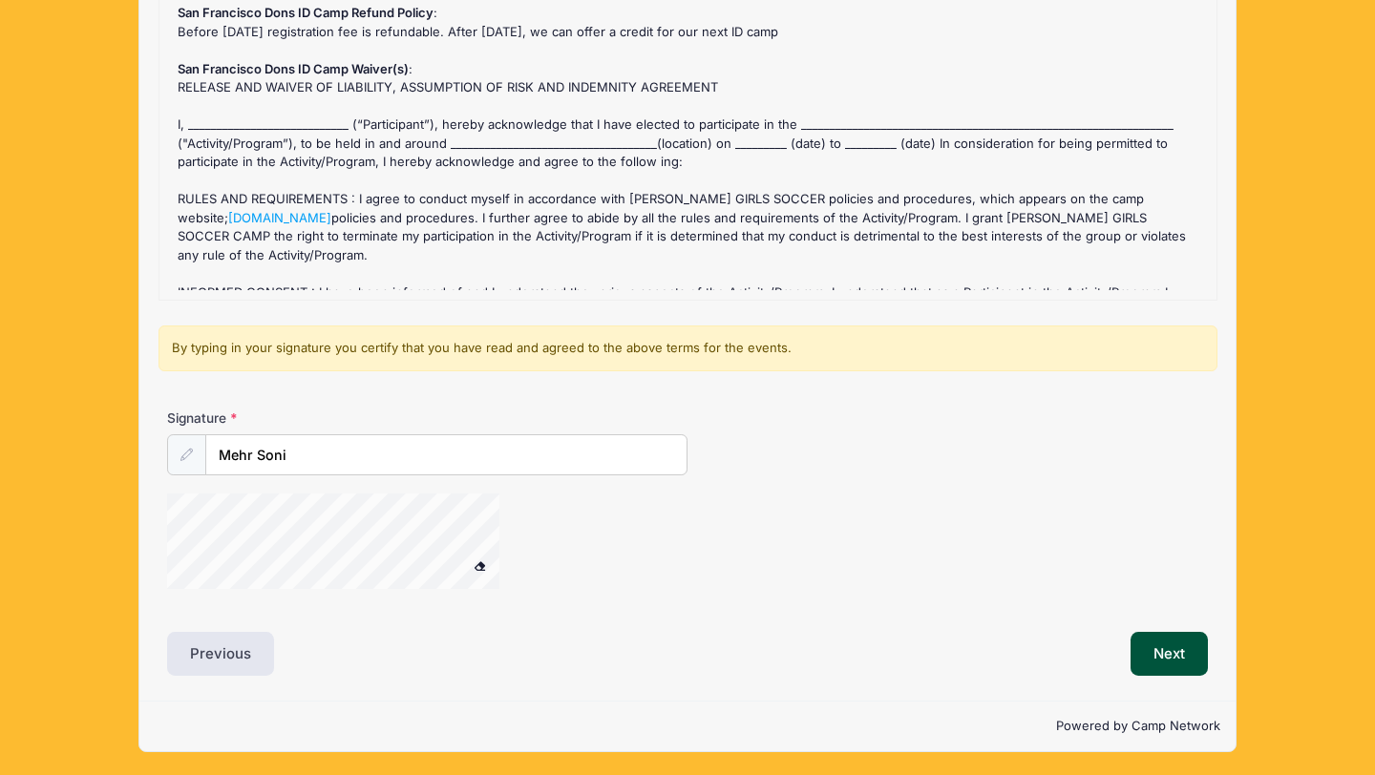
click at [244, 117] on div "San Francisco Dons ID Camp Refund Policy : Before [DATE] registration fee is re…" at bounding box center [688, 147] width 1038 height 286
click at [229, 123] on div "San Francisco Dons ID Camp Refund Policy : Before [DATE] registration fee is re…" at bounding box center [688, 147] width 1038 height 286
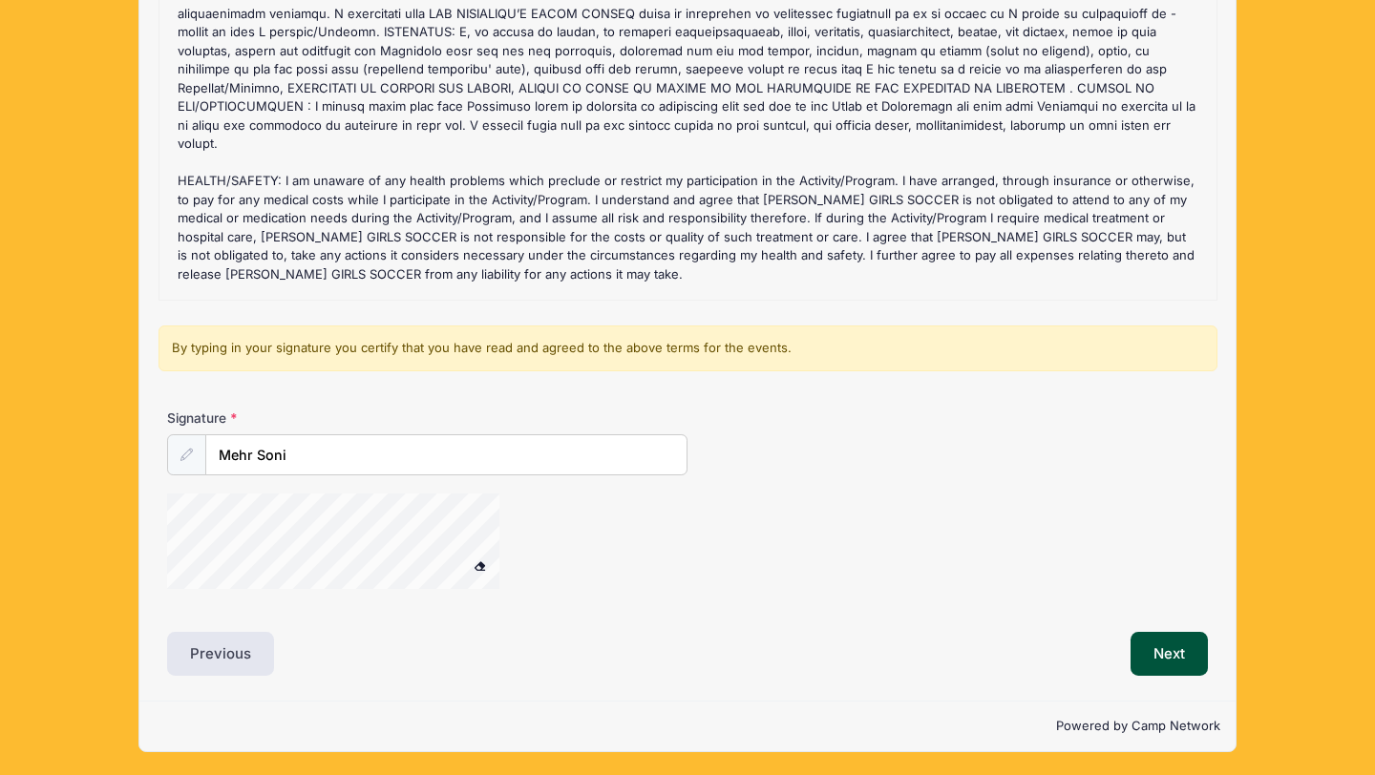
scroll to position [960, 0]
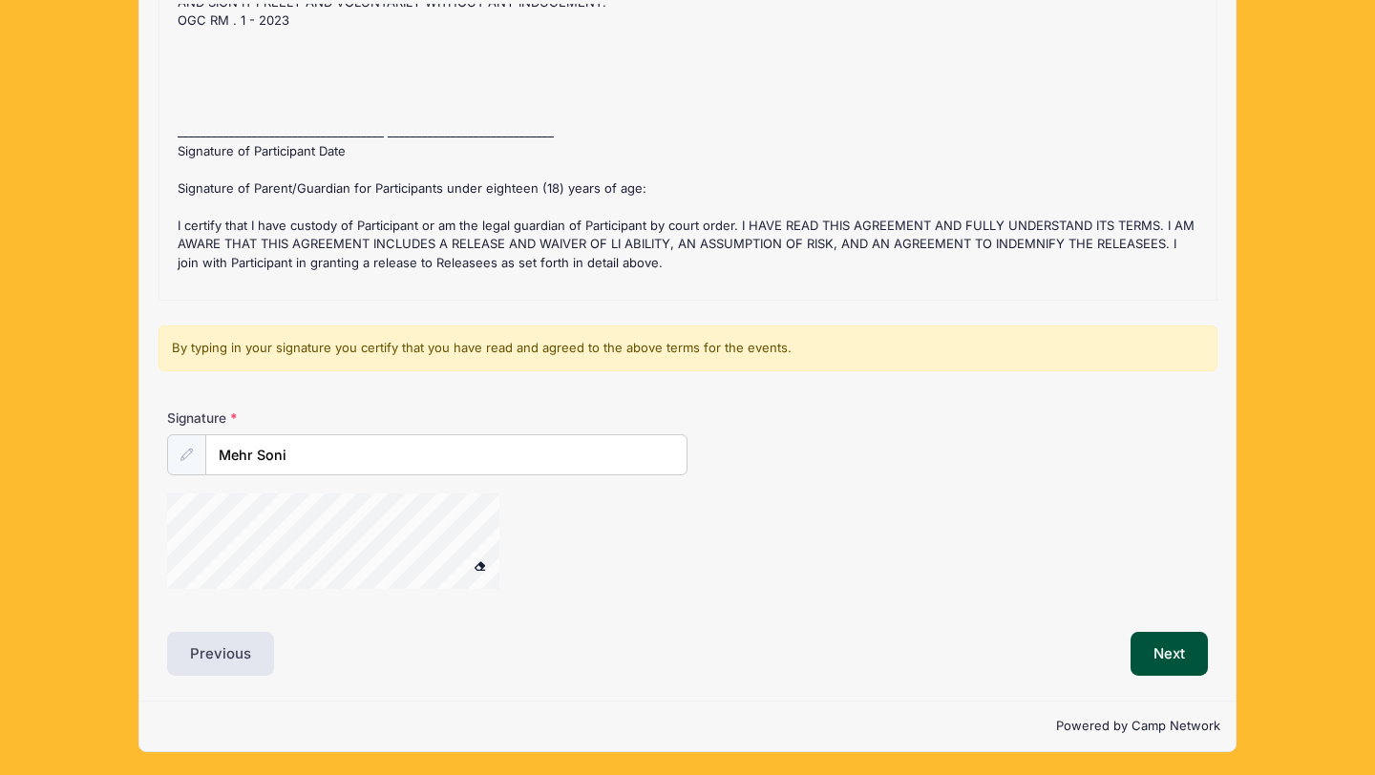
click at [258, 278] on div "San Francisco Dons ID Camp Refund Policy : Before [DATE] registration fee is re…" at bounding box center [688, 147] width 1038 height 286
click at [354, 255] on div "San Francisco Dons ID Camp Refund Policy : Before [DATE] registration fee is re…" at bounding box center [688, 147] width 1038 height 286
click at [351, 255] on div "San Francisco Dons ID Camp Refund Policy : Before [DATE] registration fee is re…" at bounding box center [688, 147] width 1038 height 286
click at [380, 263] on div "San Francisco Dons ID Camp Refund Policy : Before [DATE] registration fee is re…" at bounding box center [688, 147] width 1038 height 286
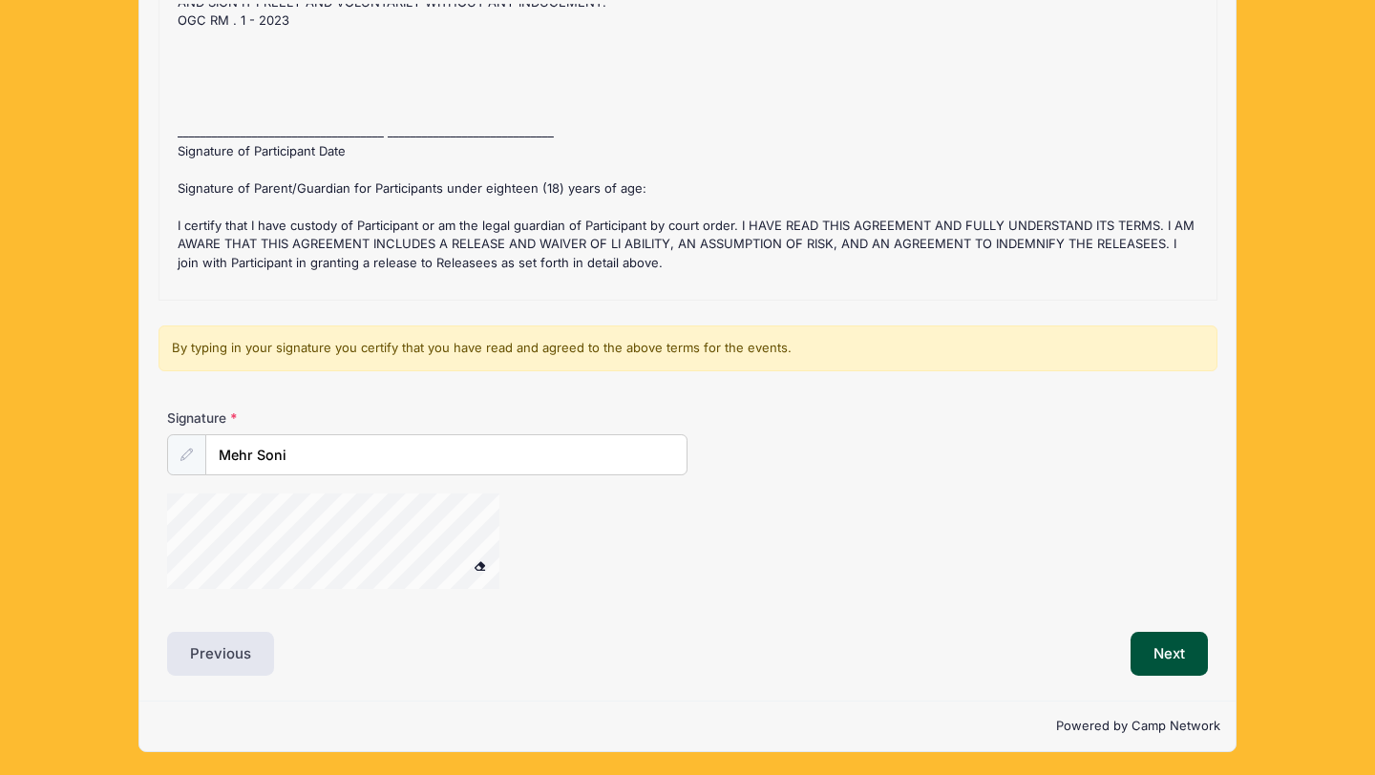
click at [483, 561] on span at bounding box center [480, 565] width 13 height 11
click at [1148, 665] on button "Next" at bounding box center [1168, 654] width 77 height 44
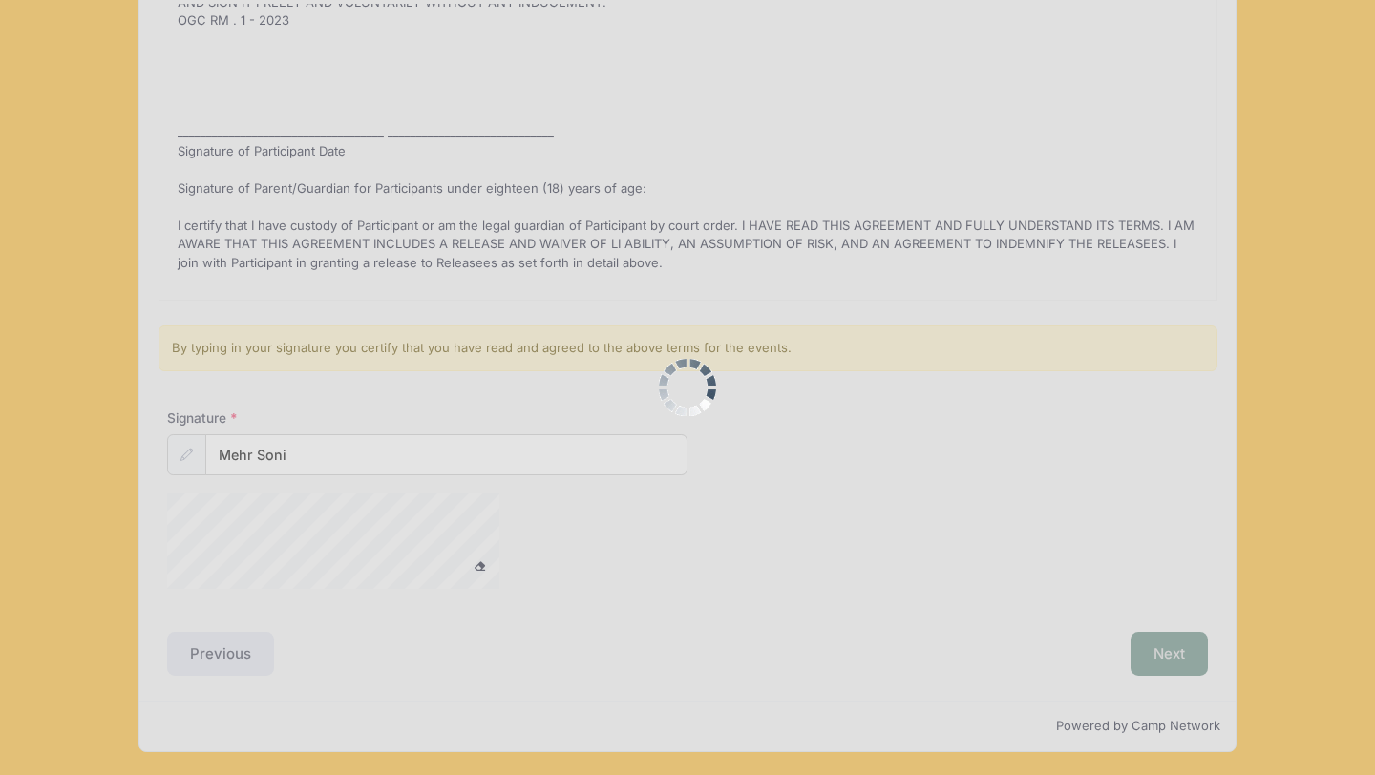
scroll to position [0, 0]
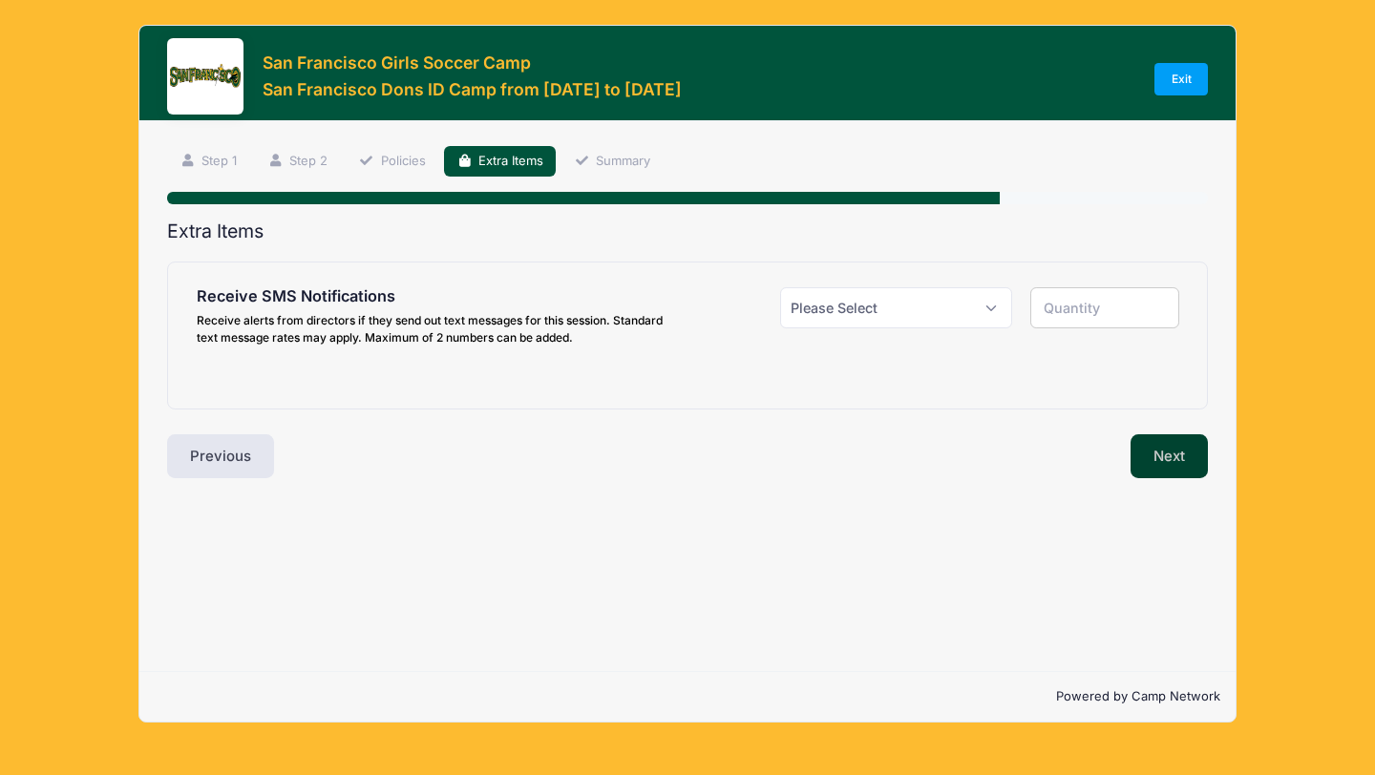
click at [1156, 466] on button "Next" at bounding box center [1168, 456] width 77 height 44
click at [882, 295] on select "Please Select Yes ($0.00) No" at bounding box center [896, 307] width 232 height 41
select select "0"
click at [780, 287] on select "Please Select Yes ($0.00) No" at bounding box center [896, 307] width 232 height 41
type input "0"
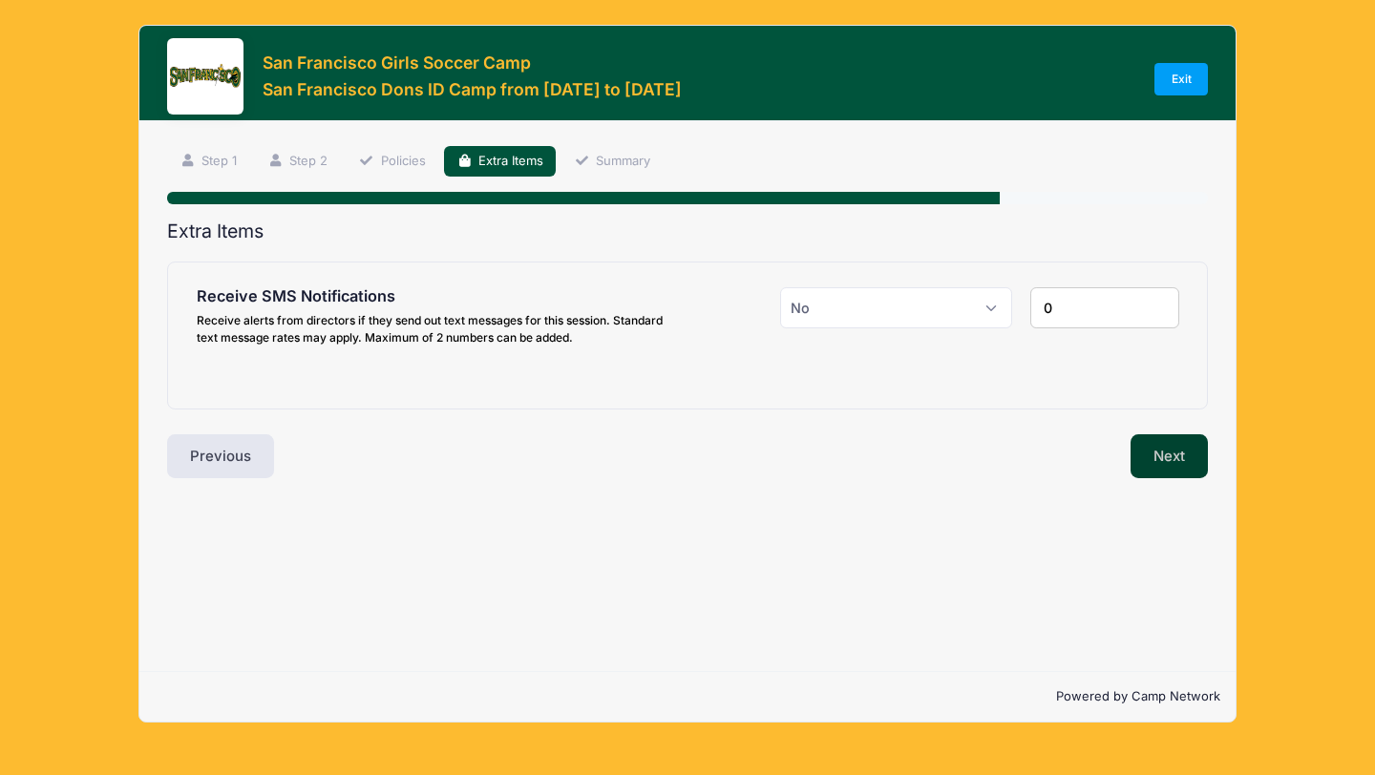
click at [1178, 448] on button "Next" at bounding box center [1168, 456] width 77 height 44
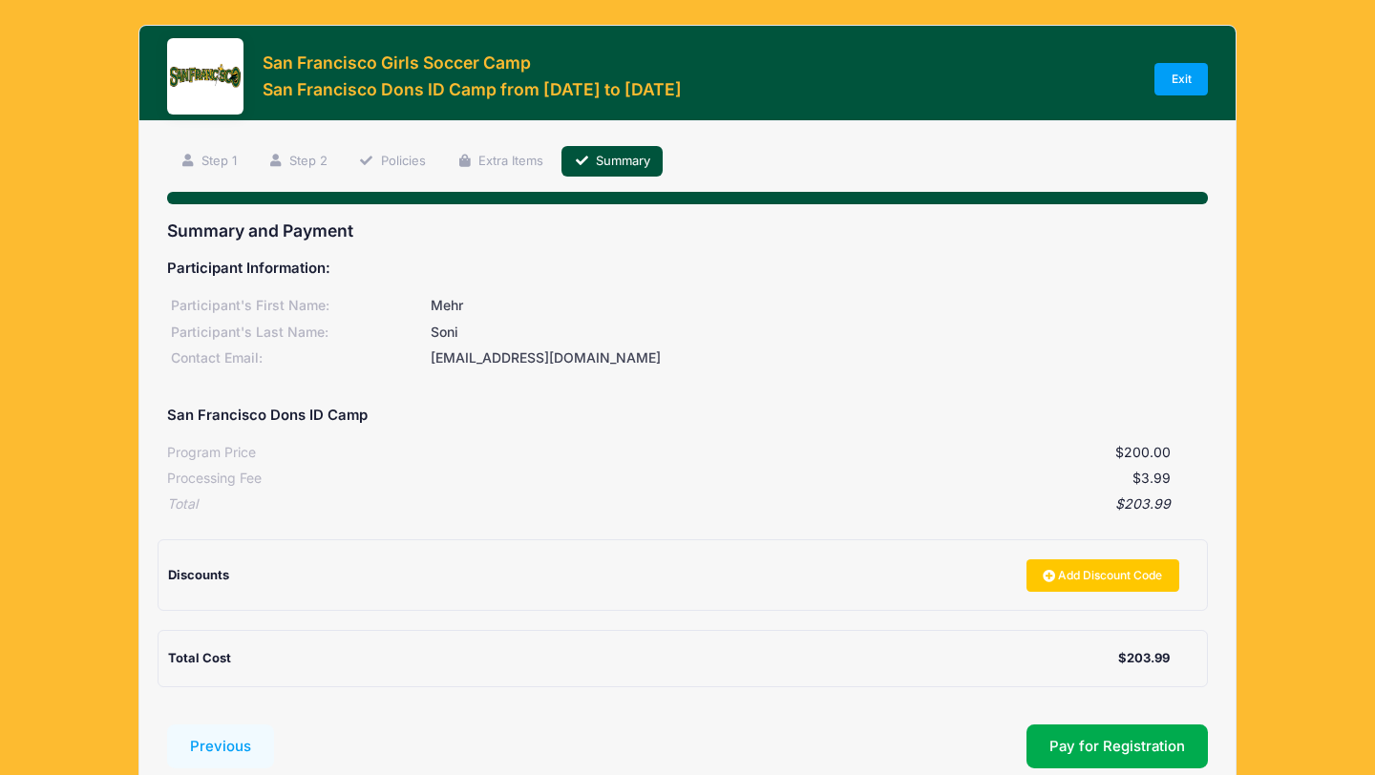
scroll to position [132, 0]
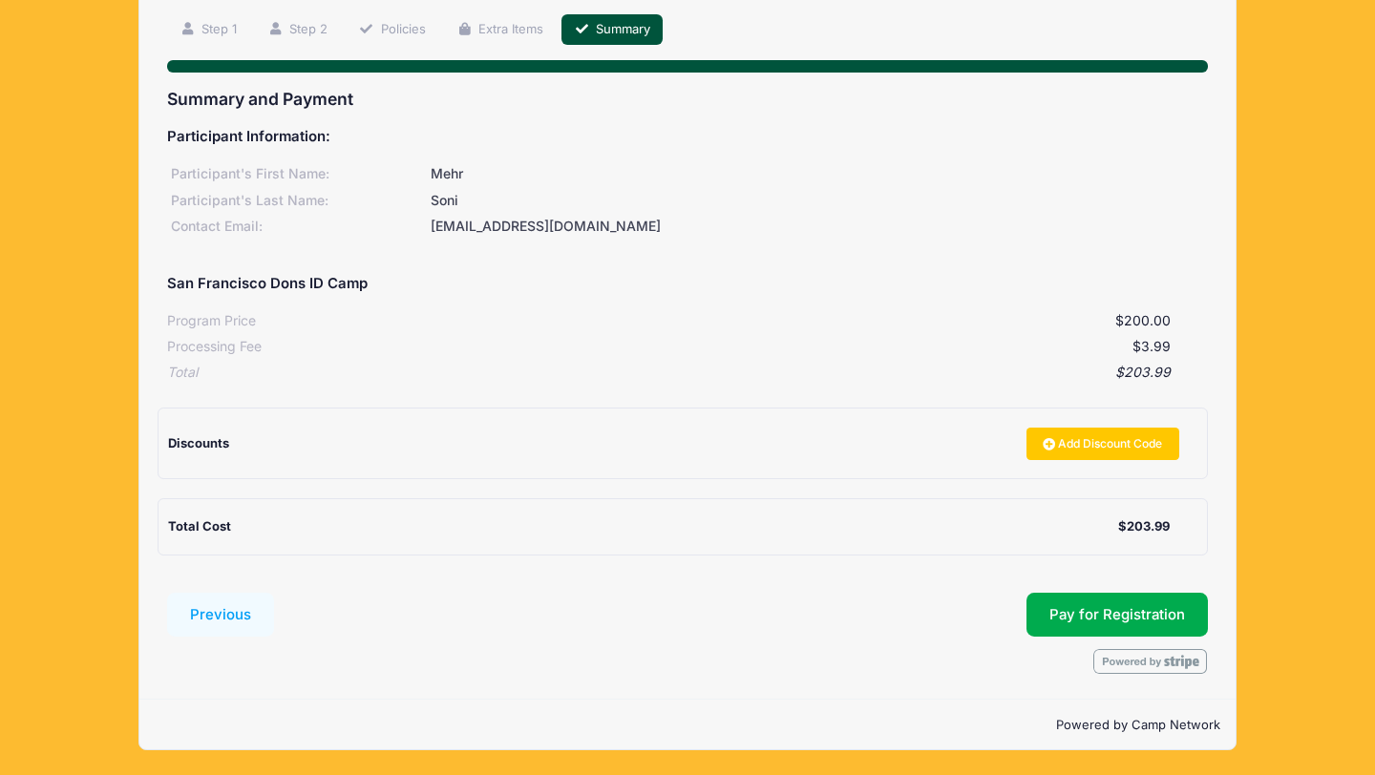
click at [838, 645] on form "Previous Submit Pay for Registration" at bounding box center [687, 633] width 1041 height 81
